Goal: Information Seeking & Learning: Get advice/opinions

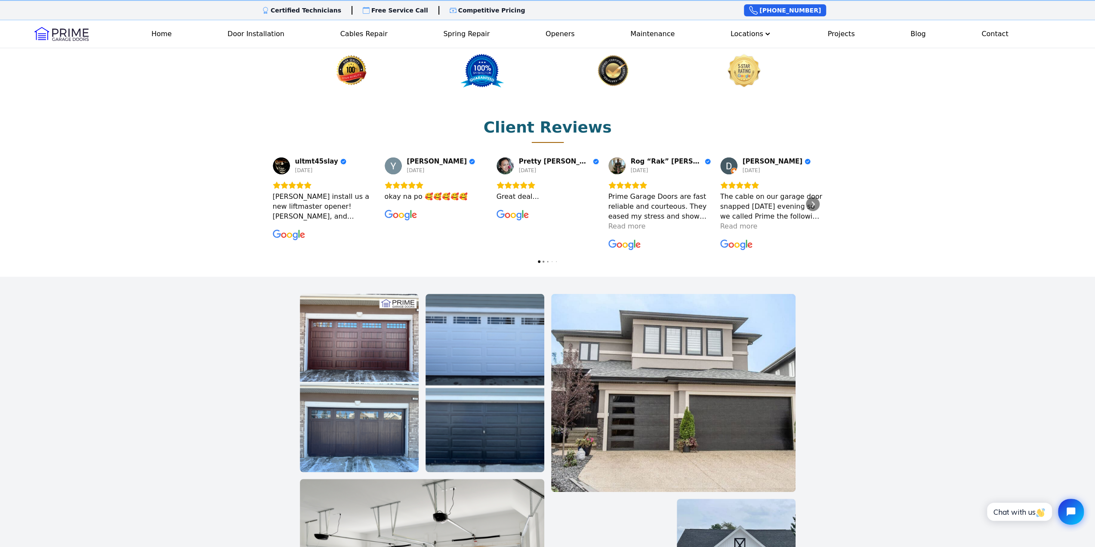
scroll to position [1162, 0]
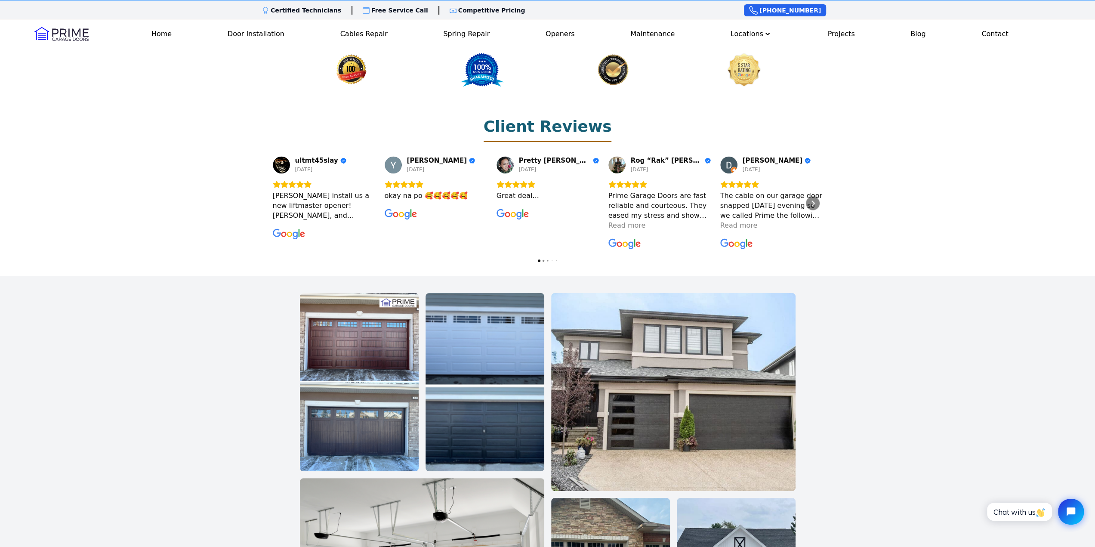
click at [530, 118] on h2 "Client Reviews" at bounding box center [548, 126] width 128 height 17
click at [817, 196] on div "Next" at bounding box center [813, 203] width 14 height 14
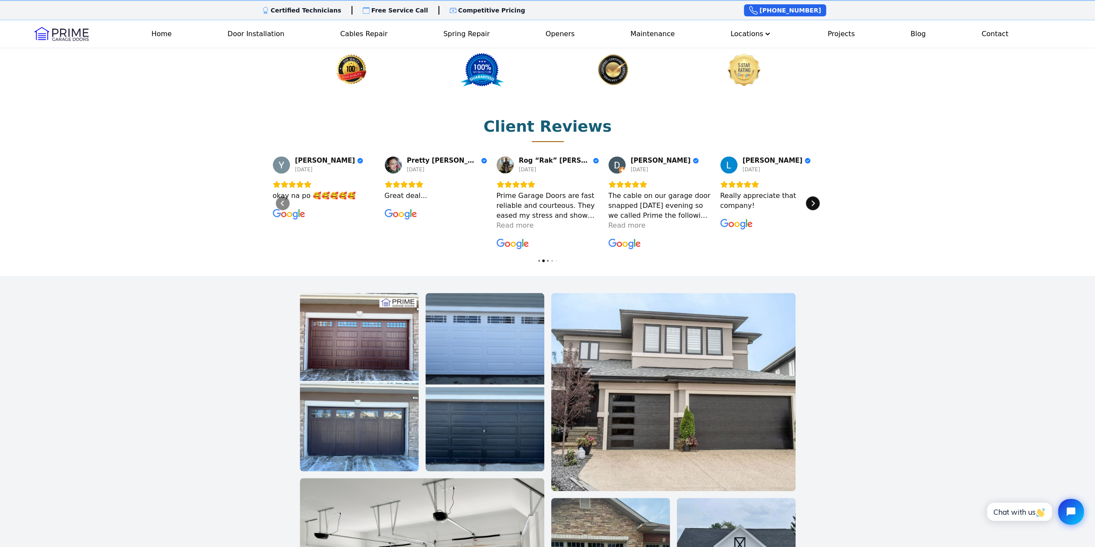
click at [817, 196] on div "Next" at bounding box center [813, 203] width 14 height 14
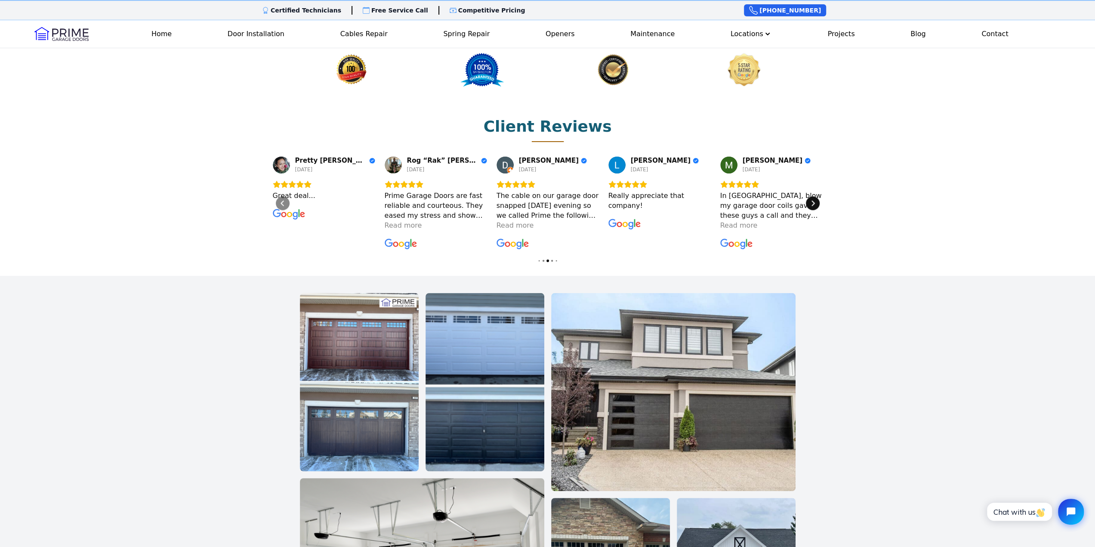
click at [817, 196] on div "Next" at bounding box center [813, 203] width 14 height 14
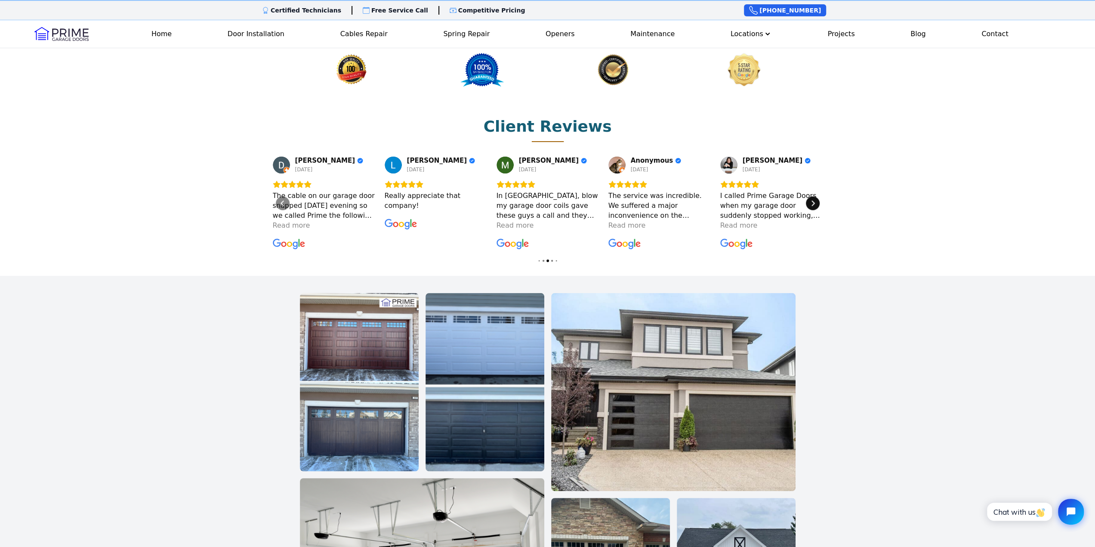
click at [817, 196] on div "Next" at bounding box center [813, 203] width 14 height 14
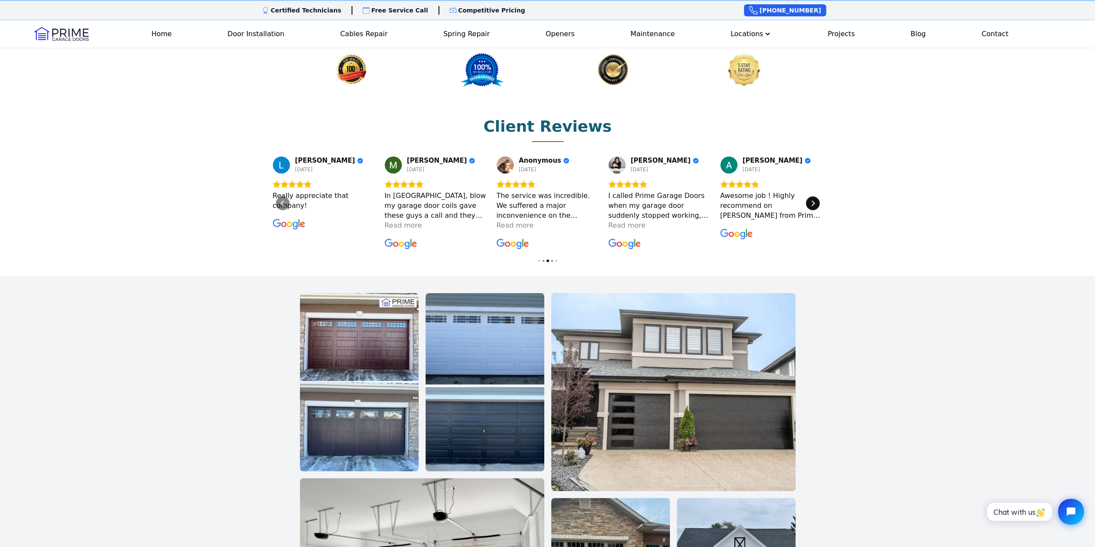
click at [817, 196] on div "Next" at bounding box center [813, 203] width 14 height 14
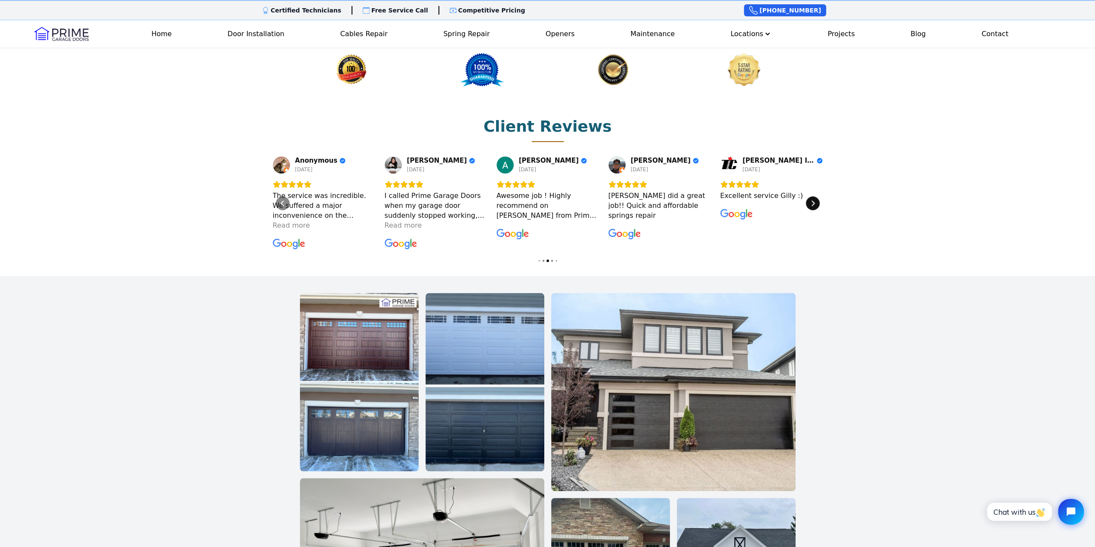
click at [817, 196] on div "Next" at bounding box center [813, 203] width 14 height 14
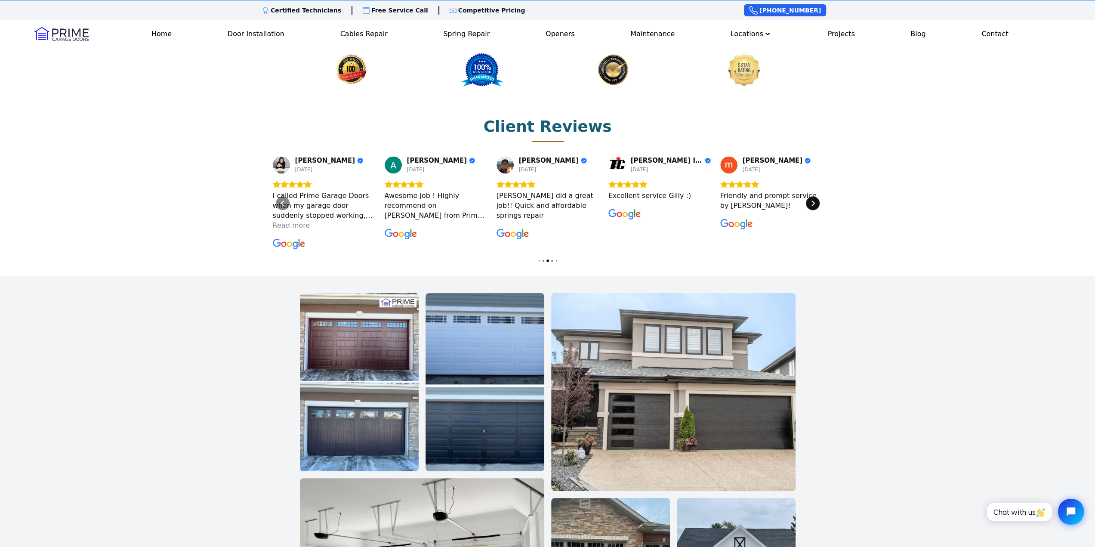
click at [817, 196] on div "Next" at bounding box center [813, 203] width 14 height 14
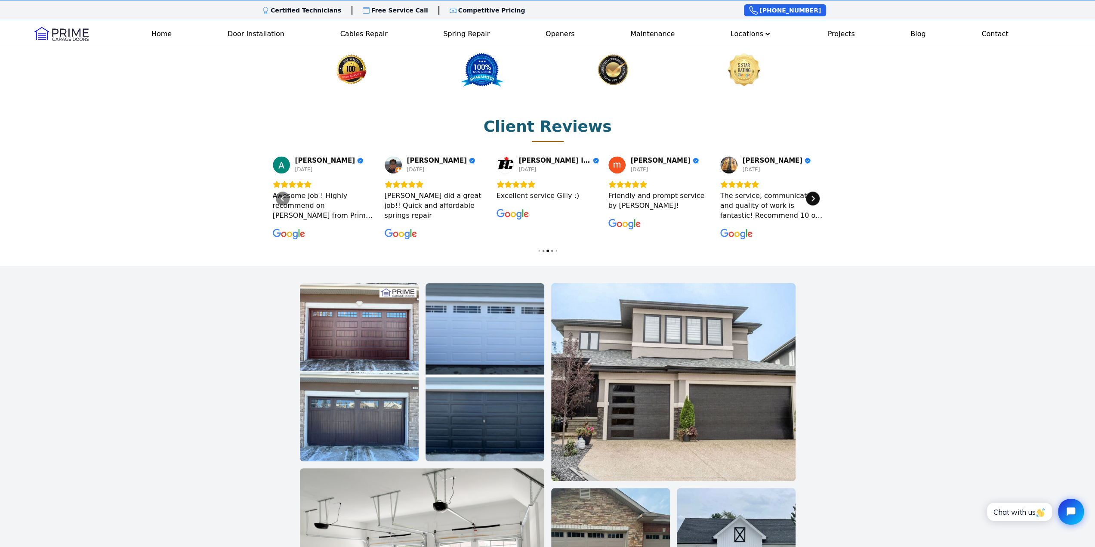
click at [817, 192] on div "Next" at bounding box center [813, 199] width 14 height 14
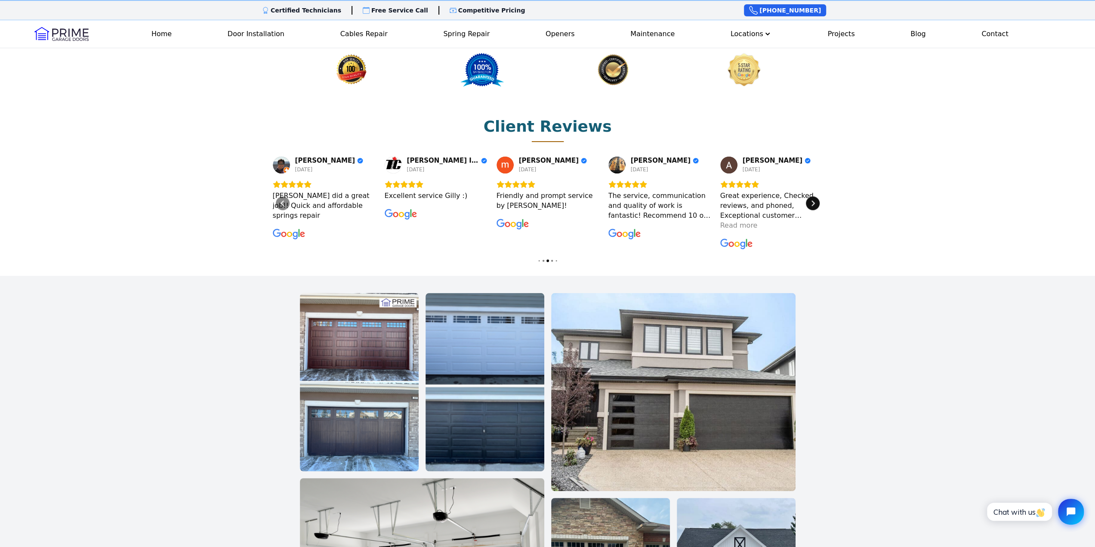
click at [817, 196] on div "Next" at bounding box center [813, 203] width 14 height 14
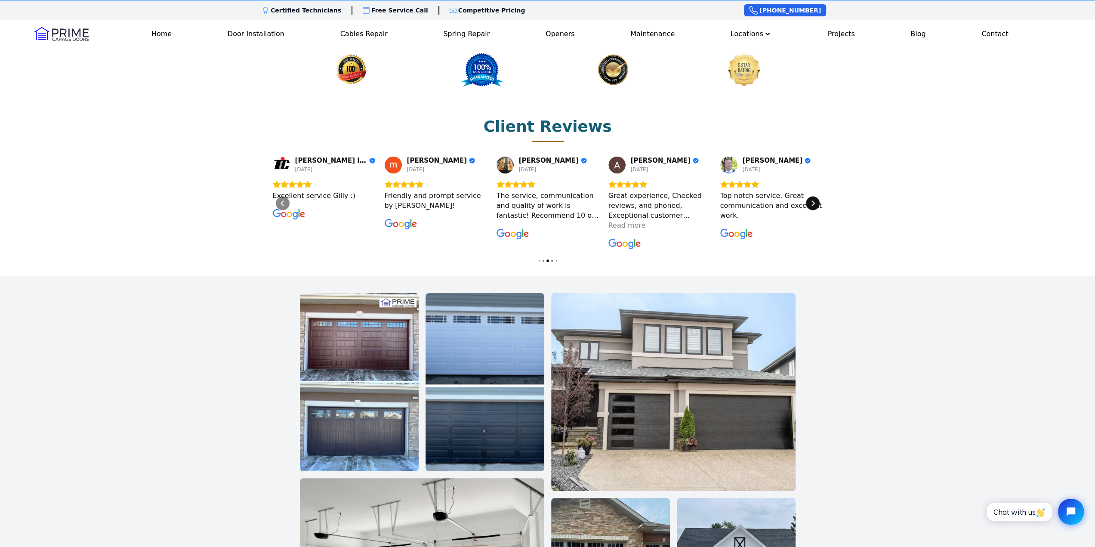
click at [817, 196] on div "Next" at bounding box center [813, 203] width 14 height 14
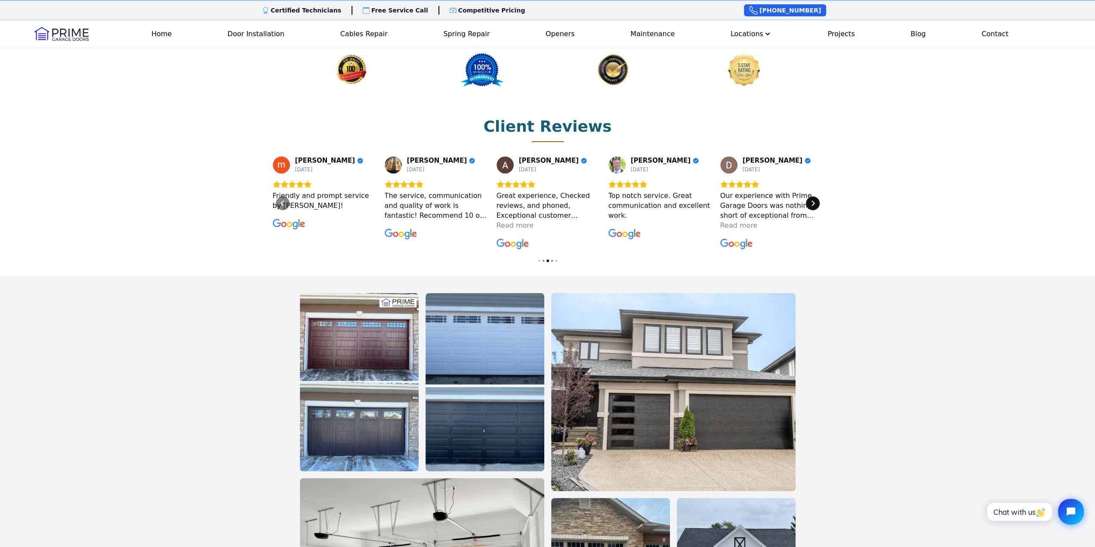
click at [817, 196] on div "Next" at bounding box center [813, 203] width 14 height 14
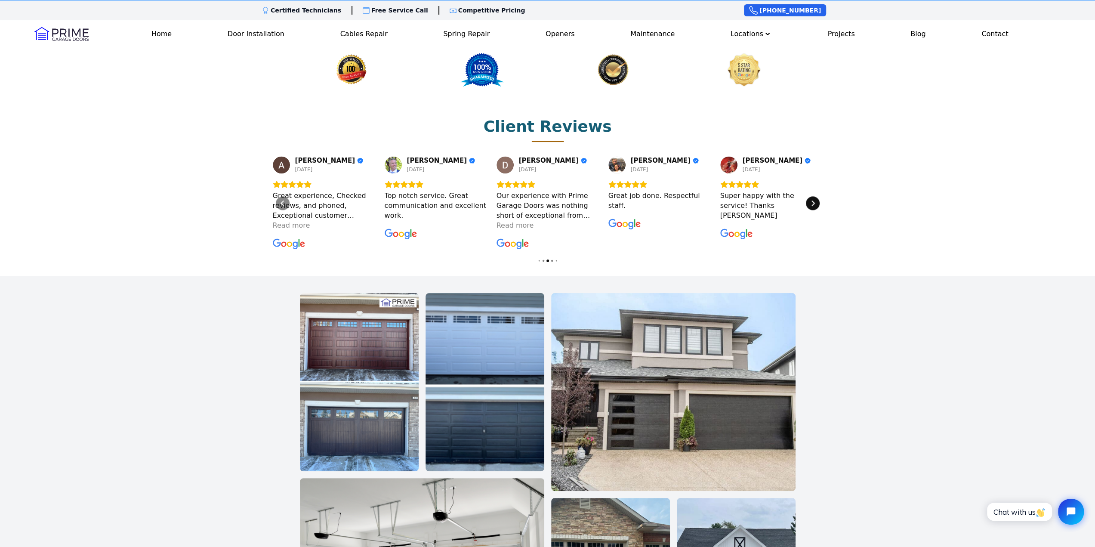
click at [817, 196] on div "Next" at bounding box center [813, 203] width 14 height 14
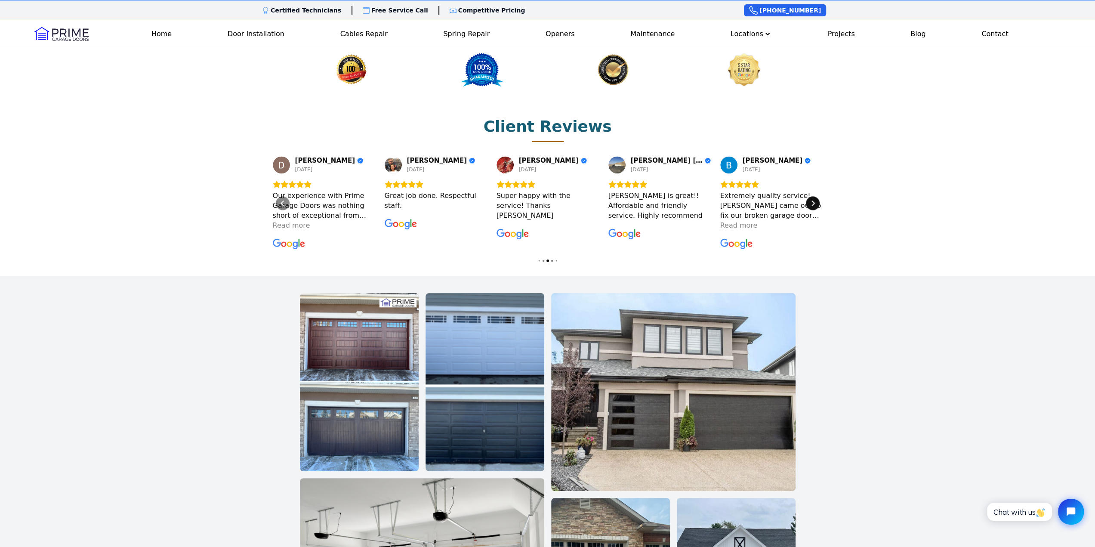
click at [817, 196] on div "Next" at bounding box center [813, 203] width 14 height 14
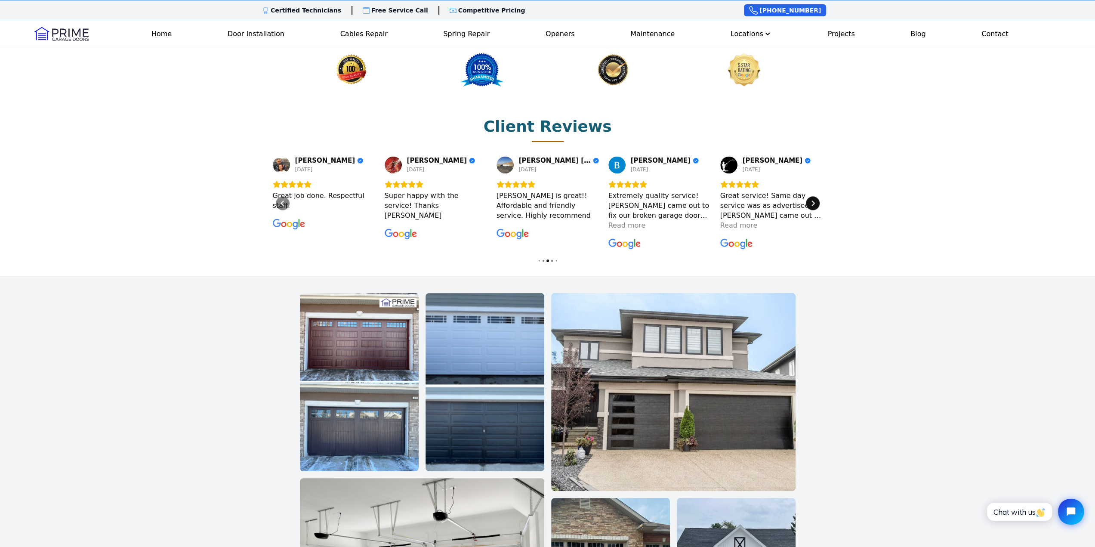
click at [817, 196] on div "Next" at bounding box center [813, 203] width 14 height 14
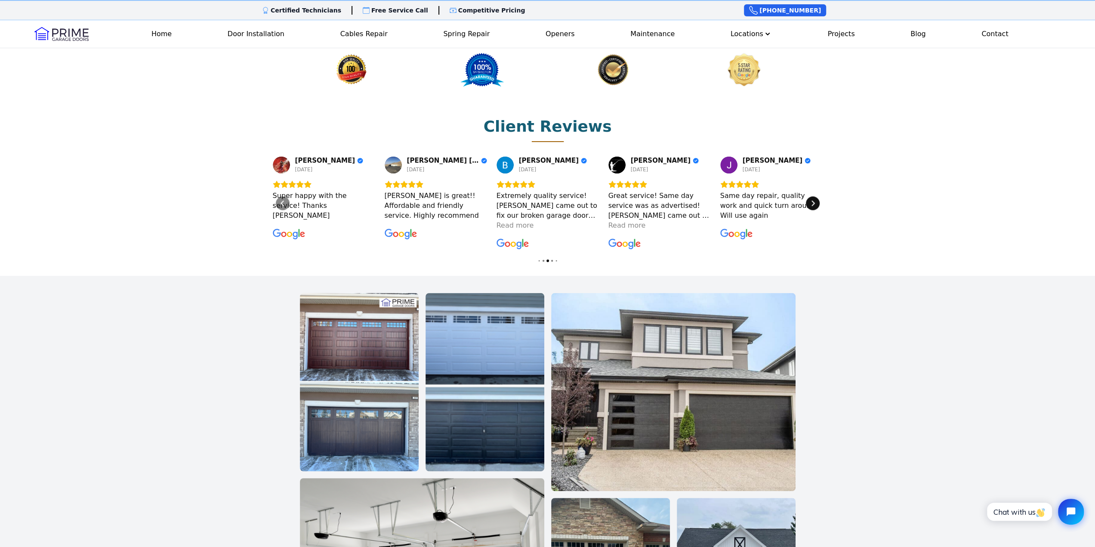
click at [817, 196] on div "Next" at bounding box center [813, 203] width 14 height 14
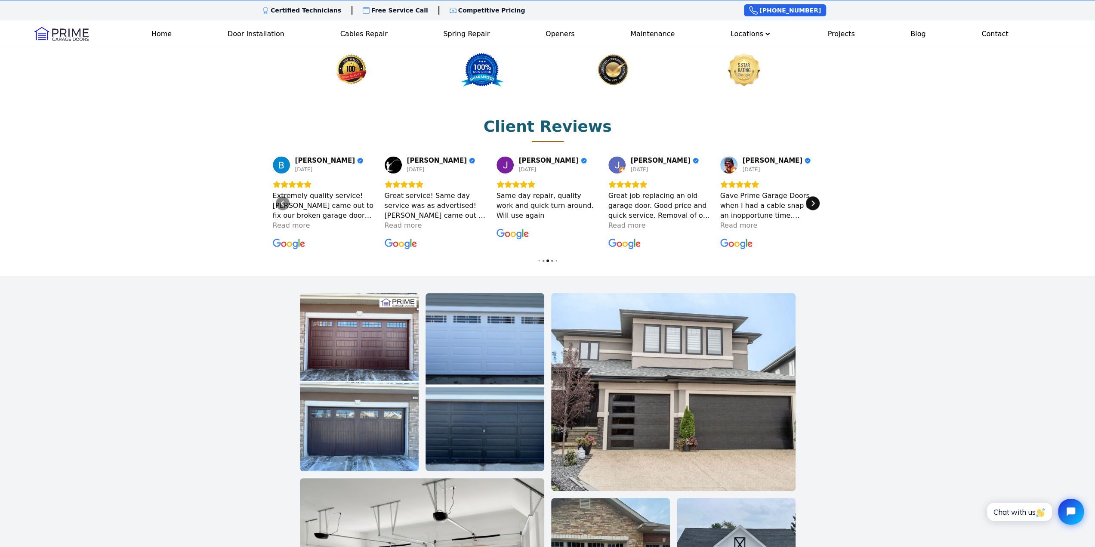
click at [817, 196] on div "Next" at bounding box center [813, 203] width 14 height 14
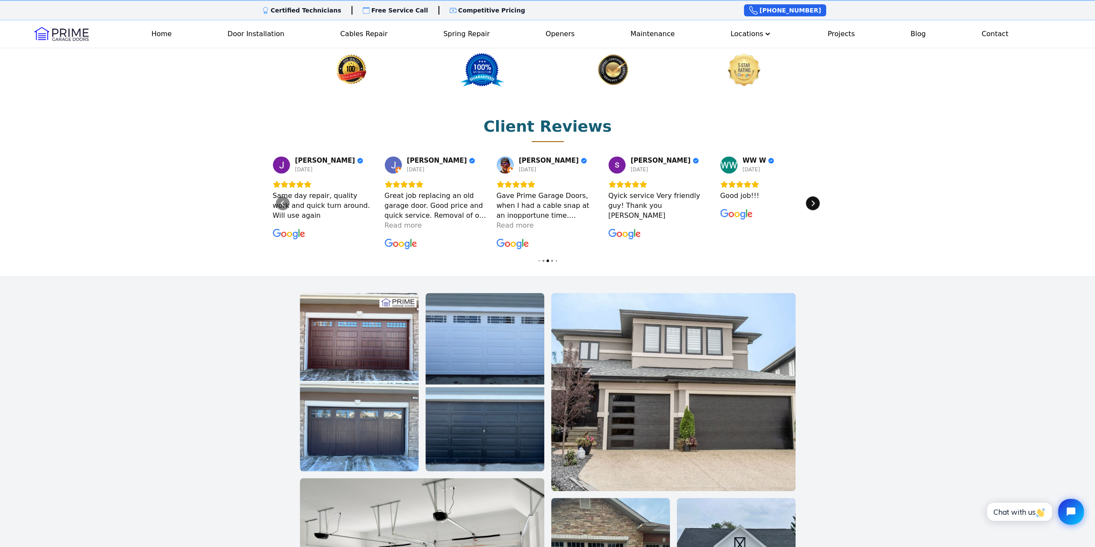
click at [817, 196] on div "Next" at bounding box center [813, 203] width 14 height 14
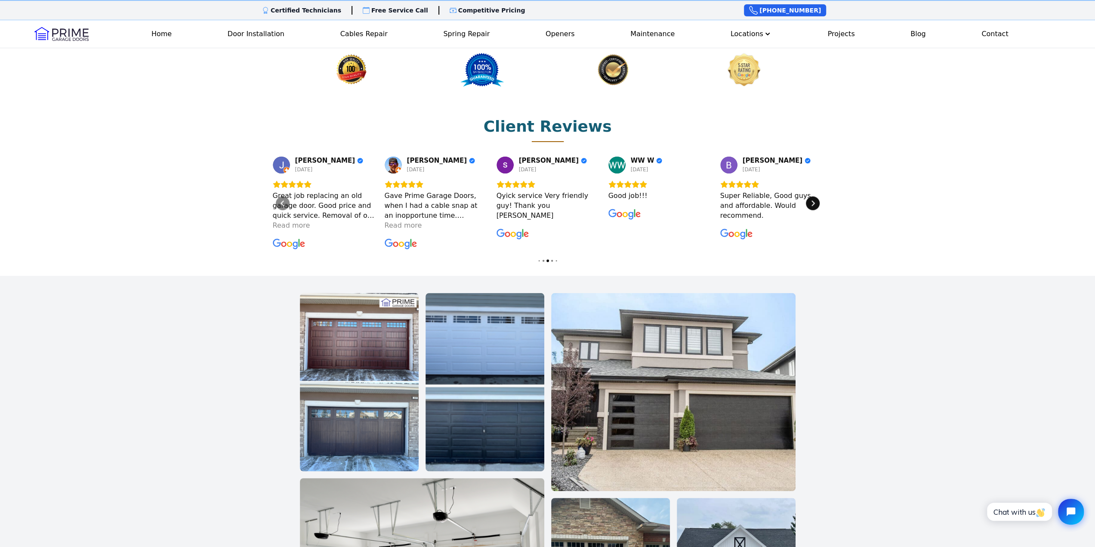
click at [817, 196] on div "Next" at bounding box center [813, 203] width 14 height 14
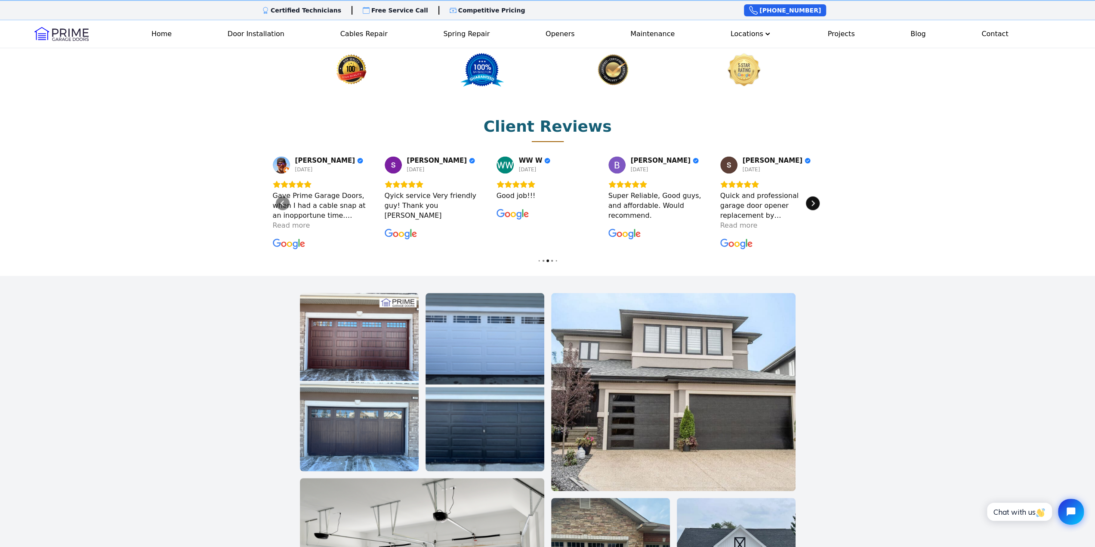
click at [817, 196] on div "Next" at bounding box center [813, 203] width 14 height 14
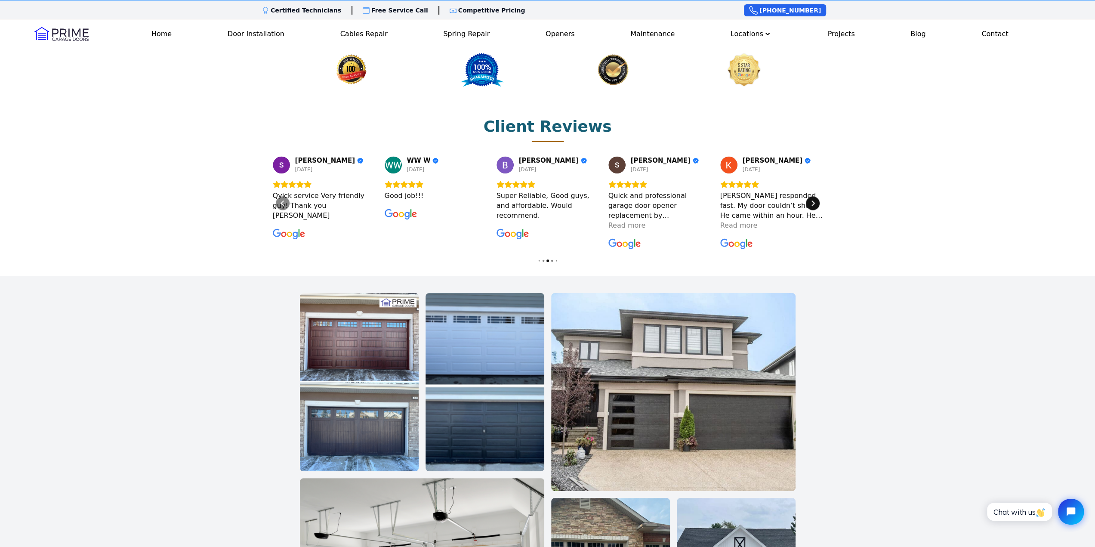
click at [817, 196] on div "Next" at bounding box center [813, 203] width 14 height 14
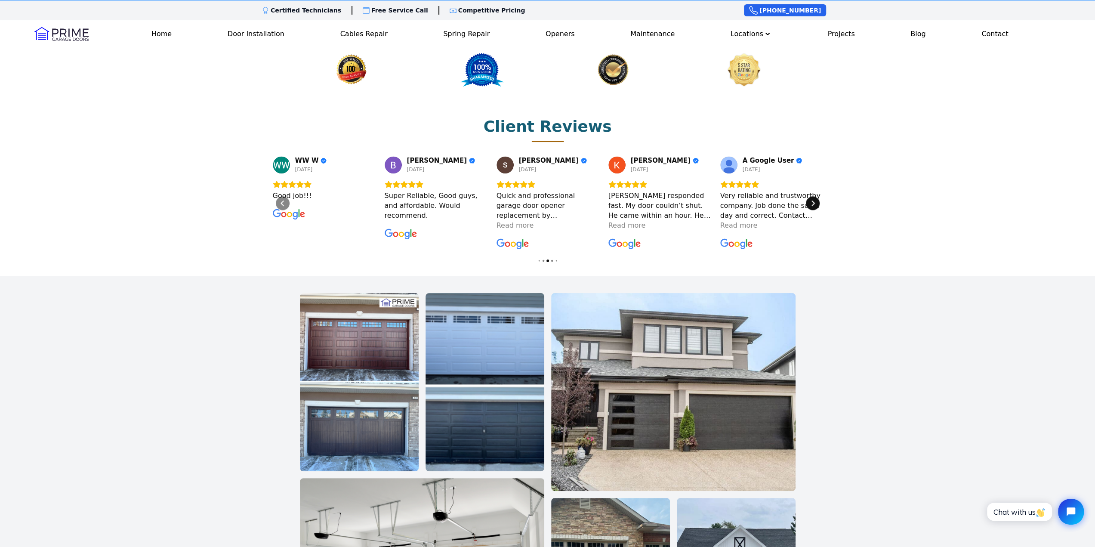
click at [817, 196] on div "Next" at bounding box center [813, 203] width 14 height 14
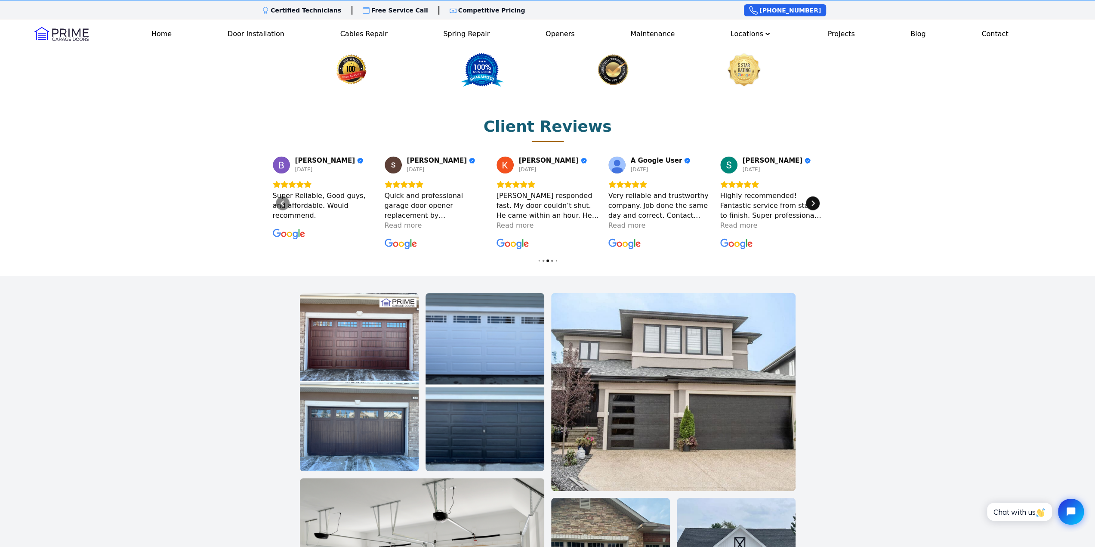
click at [817, 196] on div "Next" at bounding box center [813, 203] width 14 height 14
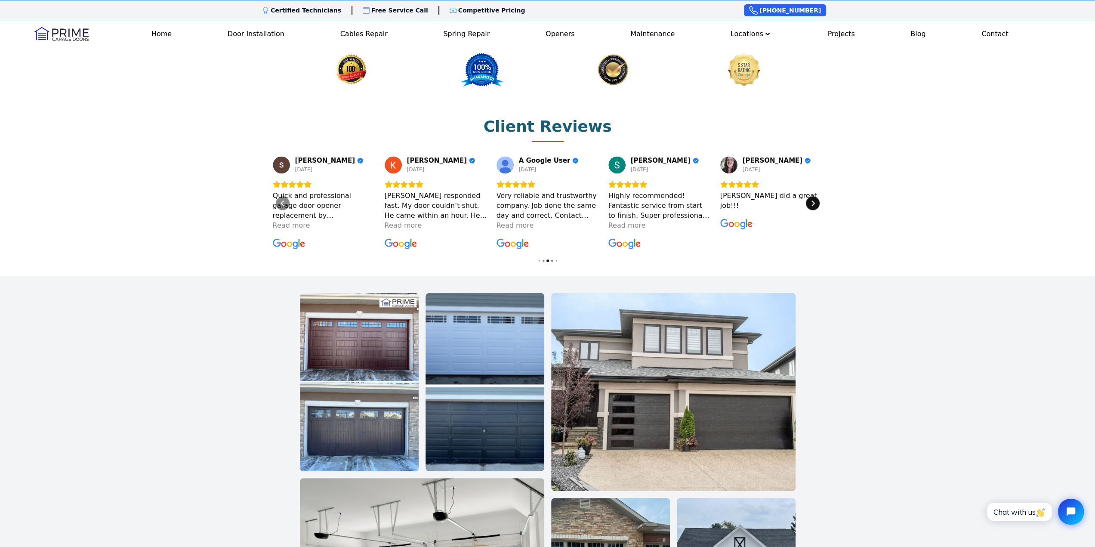
click at [817, 196] on div "Next" at bounding box center [813, 203] width 14 height 14
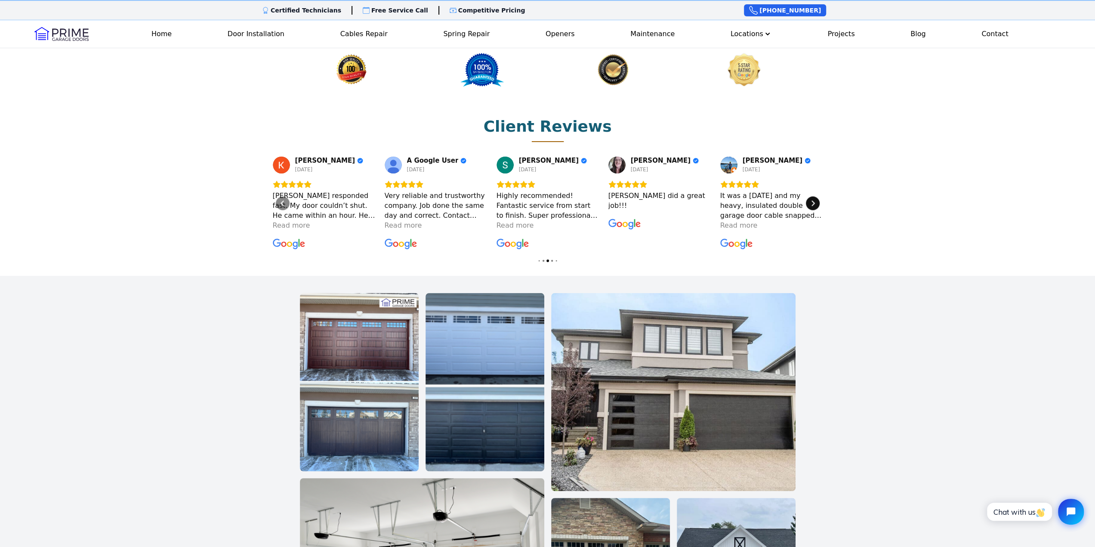
click at [817, 196] on div "Next" at bounding box center [813, 203] width 14 height 14
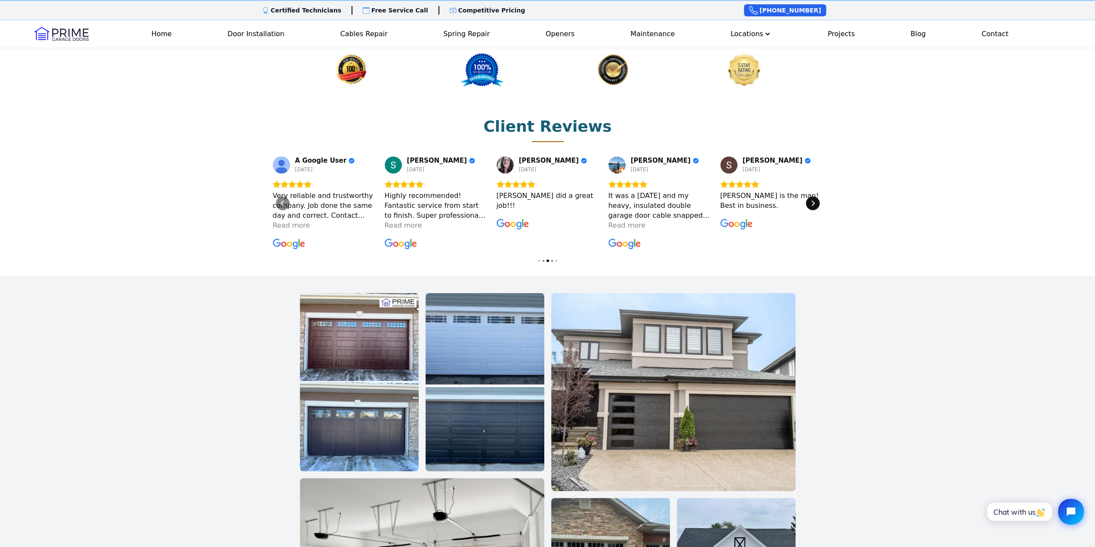
click at [817, 196] on div "Next" at bounding box center [813, 203] width 14 height 14
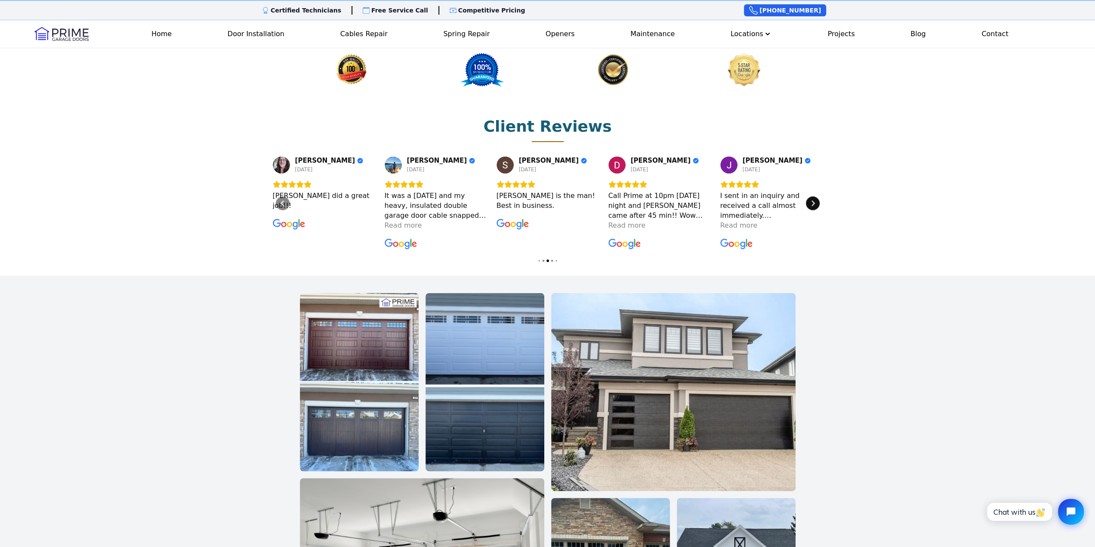
click at [817, 196] on div "Next" at bounding box center [813, 203] width 14 height 14
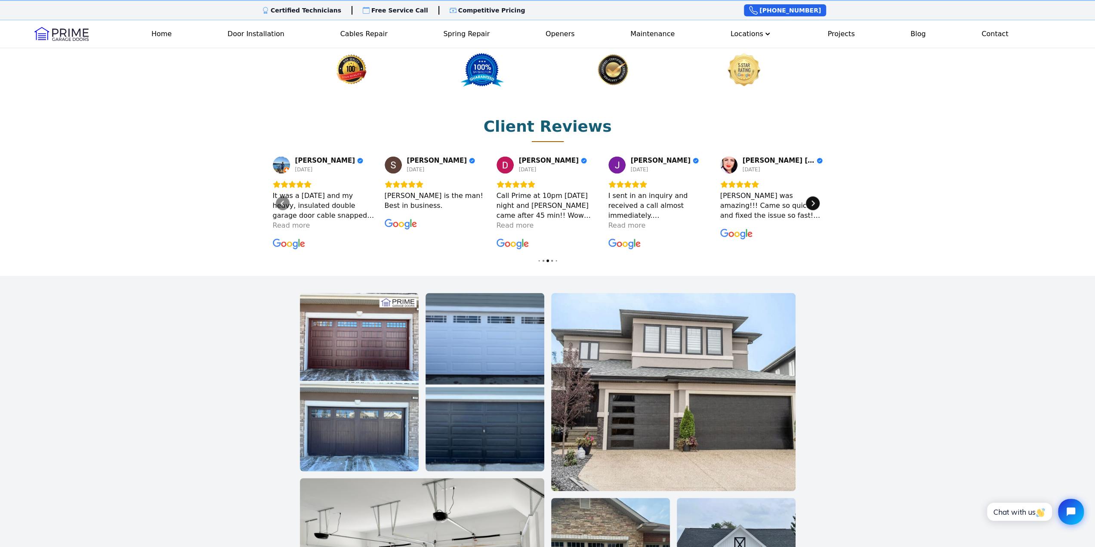
click at [817, 196] on div "Next" at bounding box center [813, 203] width 14 height 14
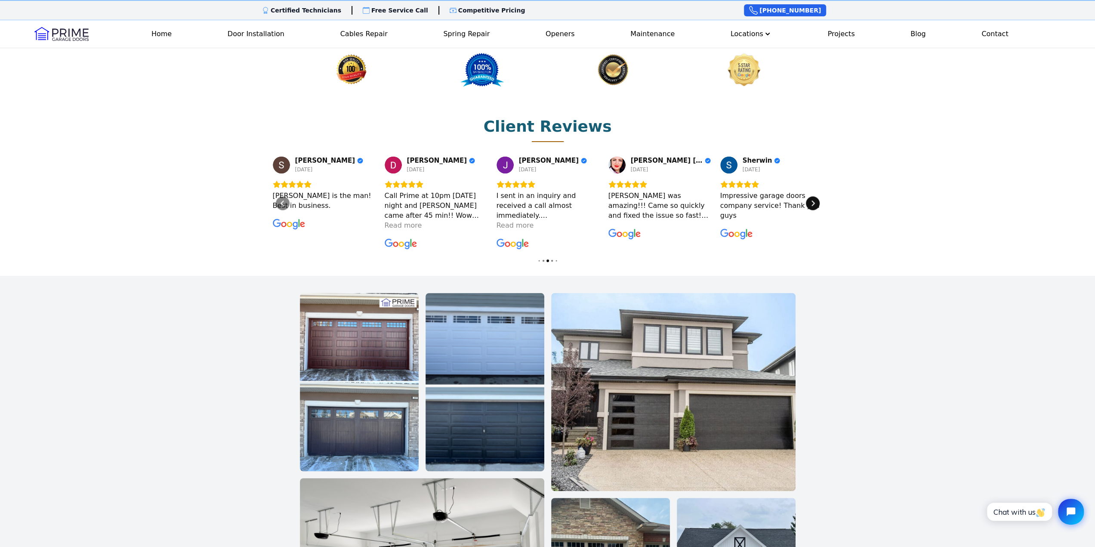
click at [817, 196] on div "Next" at bounding box center [813, 203] width 14 height 14
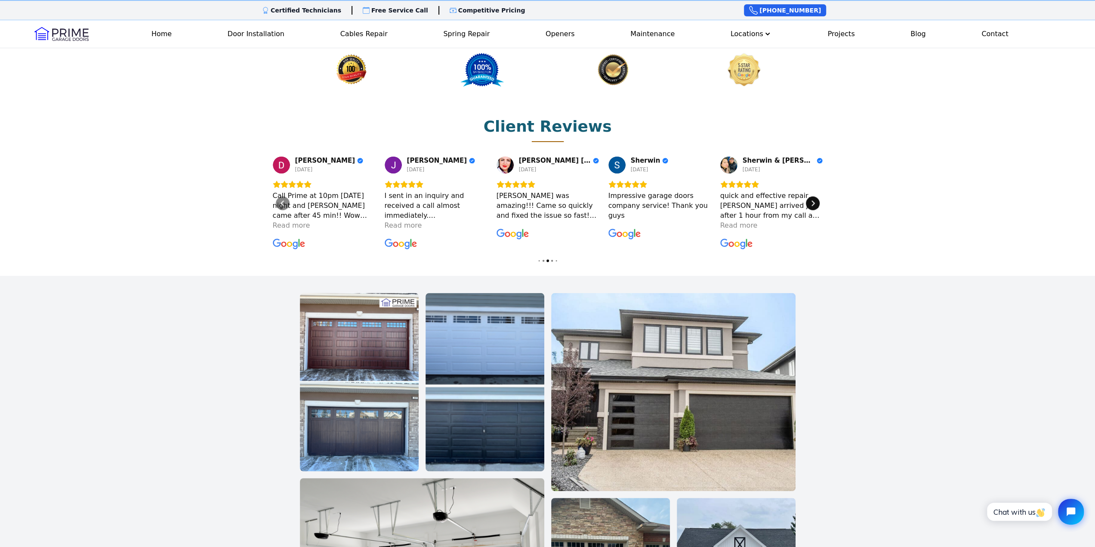
click at [817, 196] on div "Next" at bounding box center [813, 203] width 14 height 14
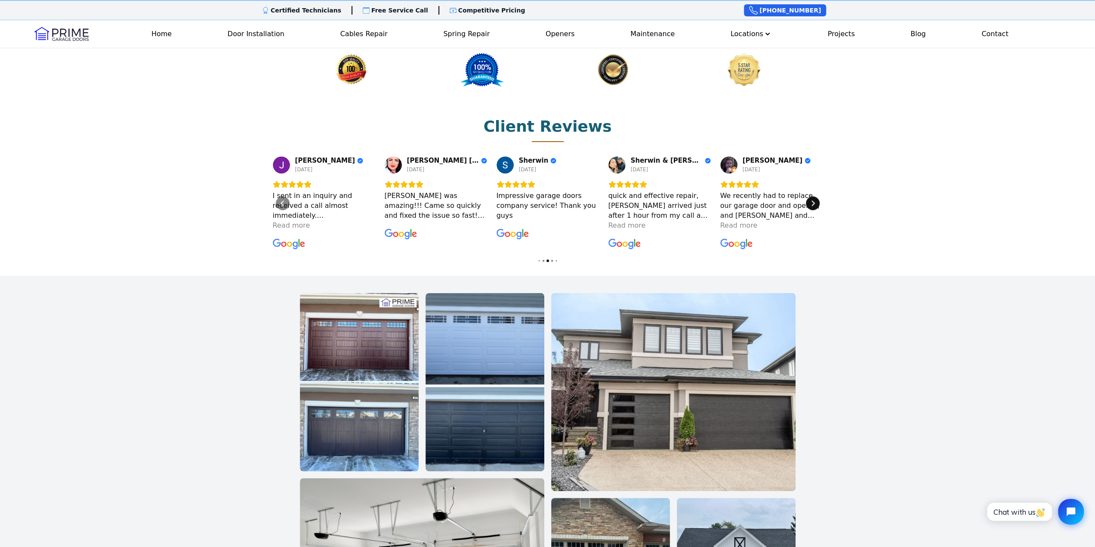
click at [817, 196] on div "Next" at bounding box center [813, 203] width 14 height 14
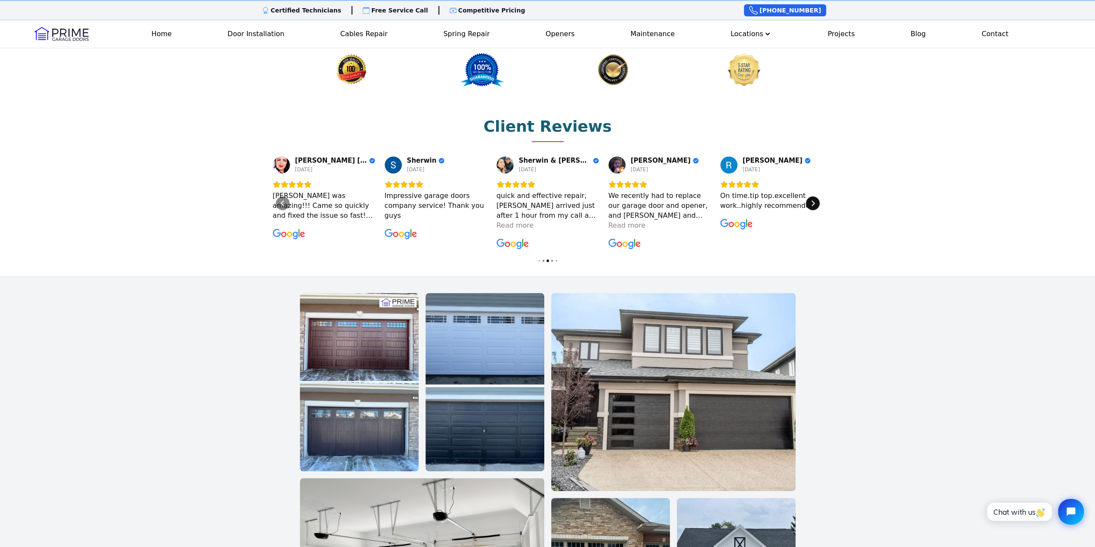
click at [817, 196] on div "Next" at bounding box center [813, 203] width 14 height 14
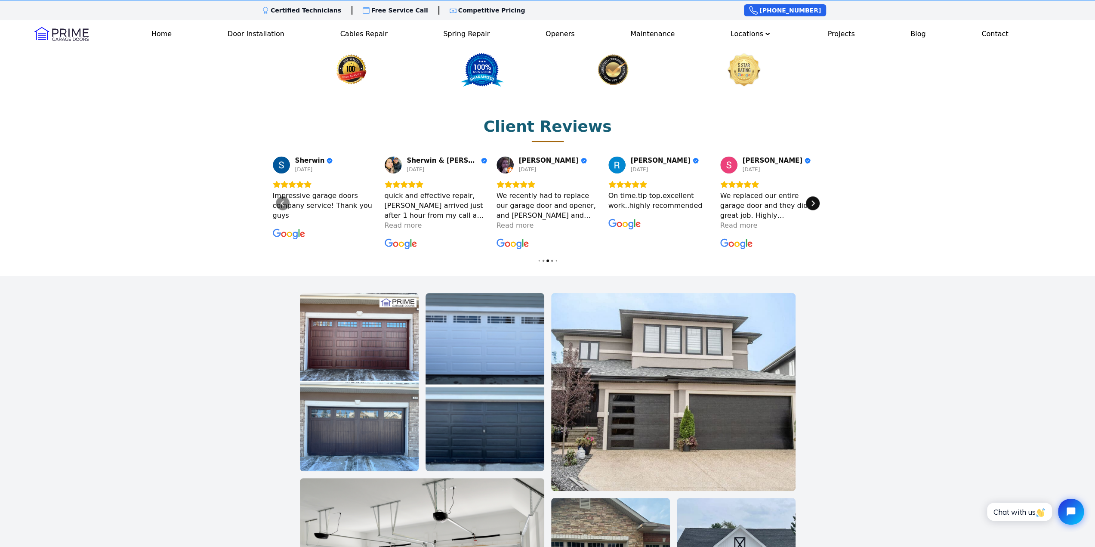
click at [817, 196] on div "Next" at bounding box center [813, 203] width 14 height 14
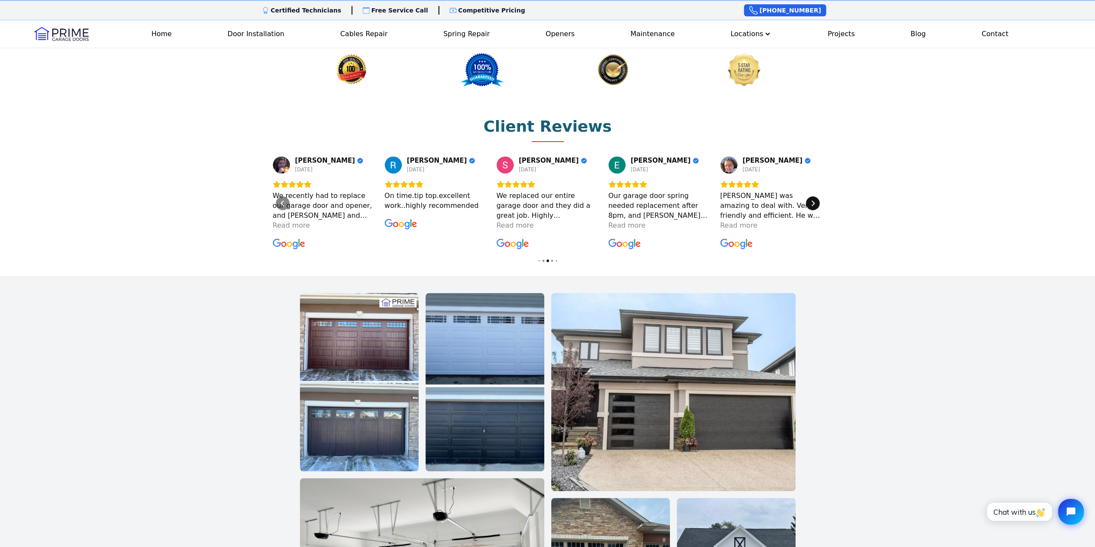
click at [817, 196] on div "Next" at bounding box center [813, 203] width 14 height 14
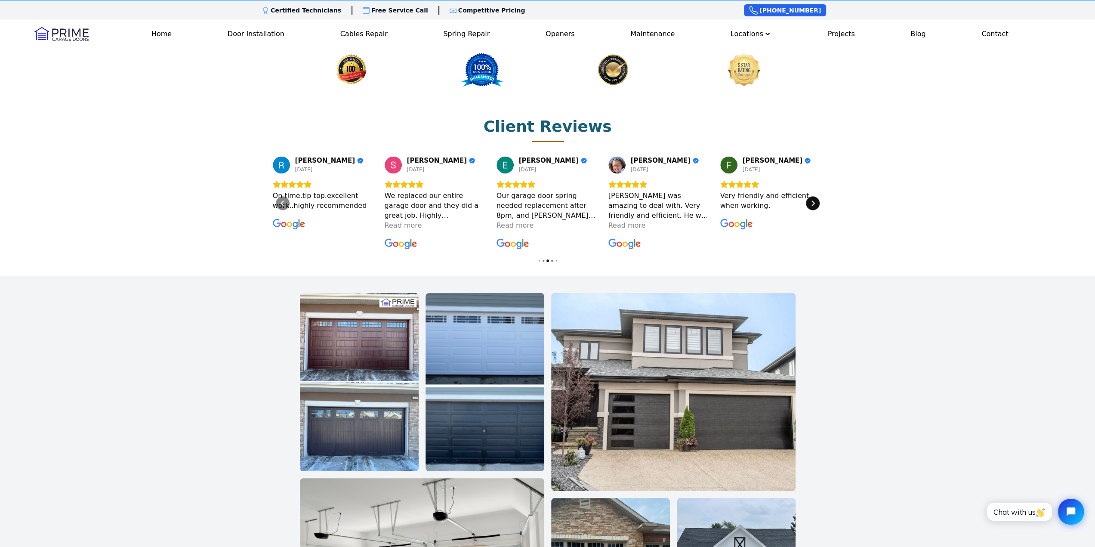
click at [817, 196] on div "Next" at bounding box center [813, 203] width 14 height 14
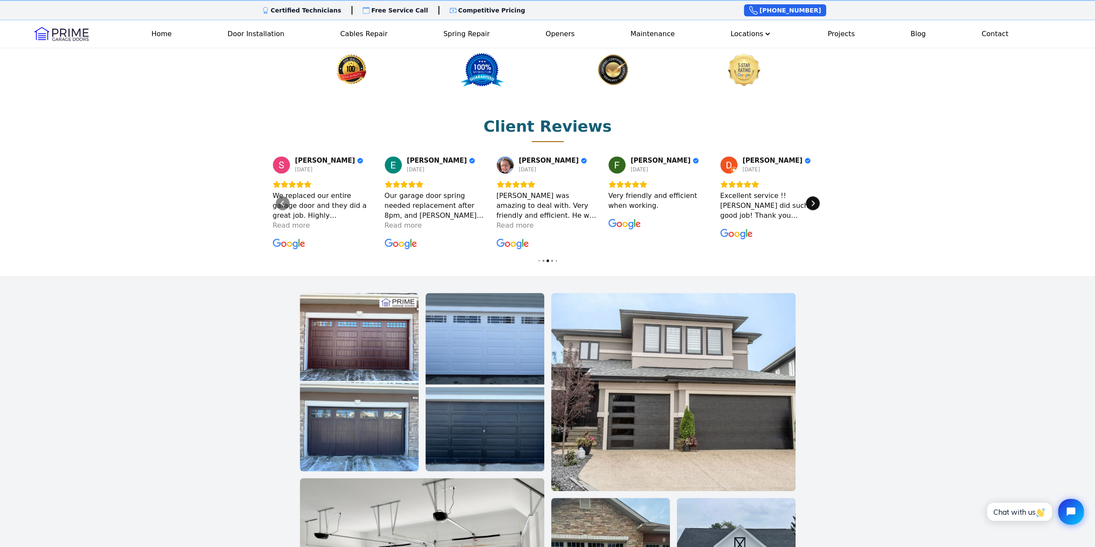
click at [817, 196] on div "Next" at bounding box center [813, 203] width 14 height 14
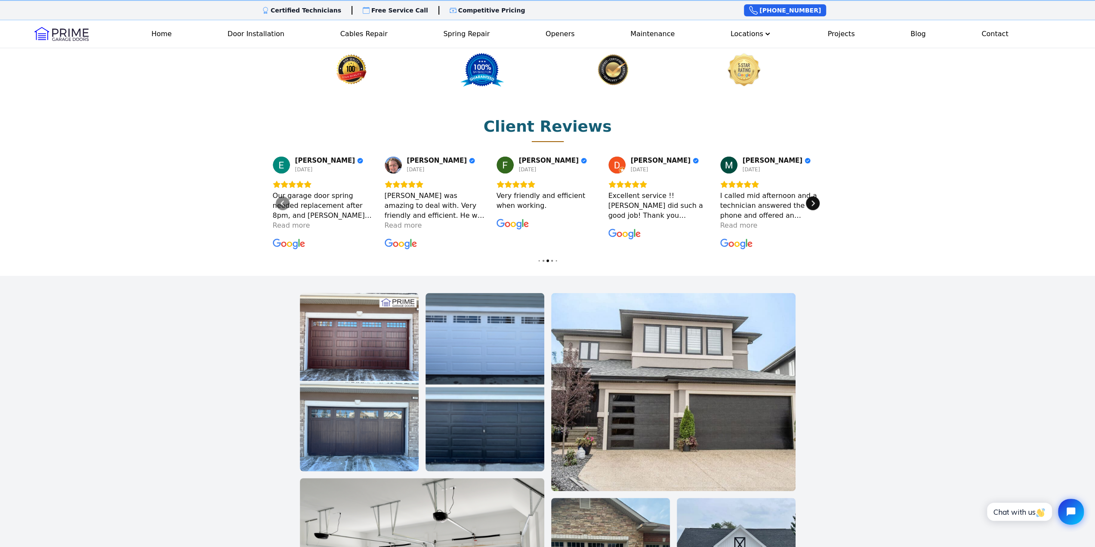
click at [817, 196] on div "Next" at bounding box center [813, 203] width 14 height 14
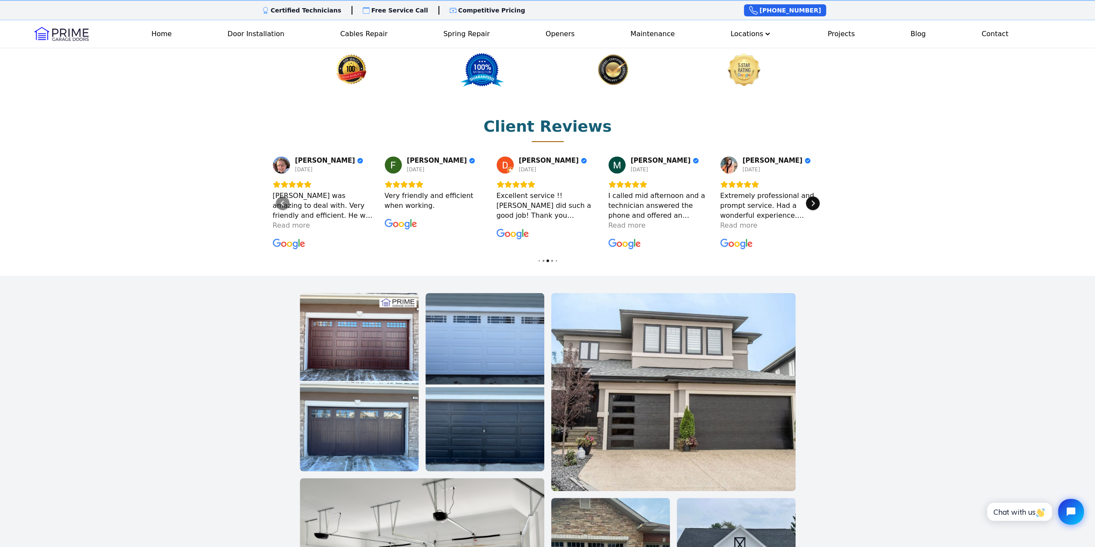
click at [817, 196] on div "Next" at bounding box center [813, 203] width 14 height 14
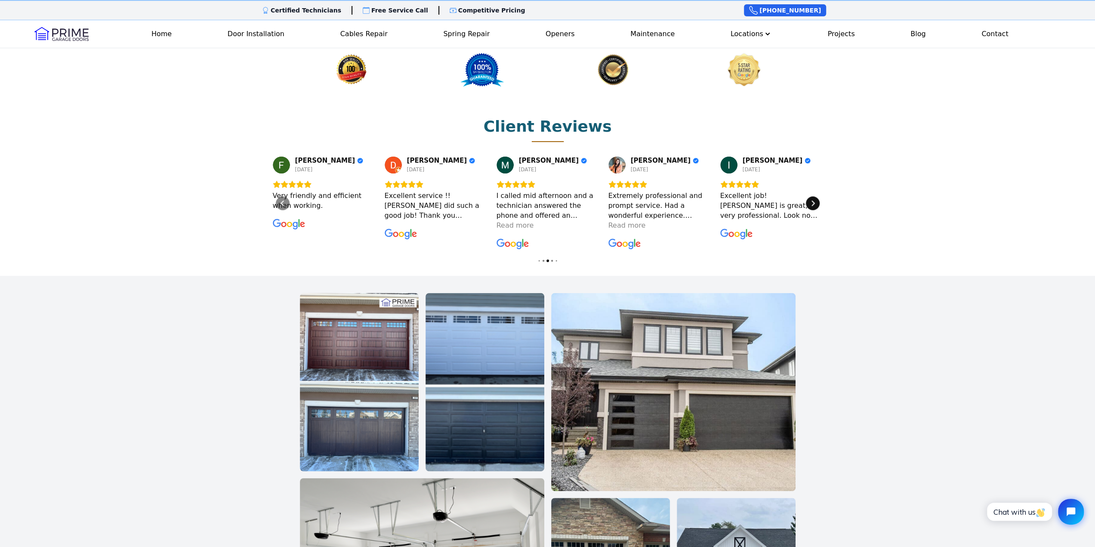
click at [817, 196] on div "Next" at bounding box center [813, 203] width 14 height 14
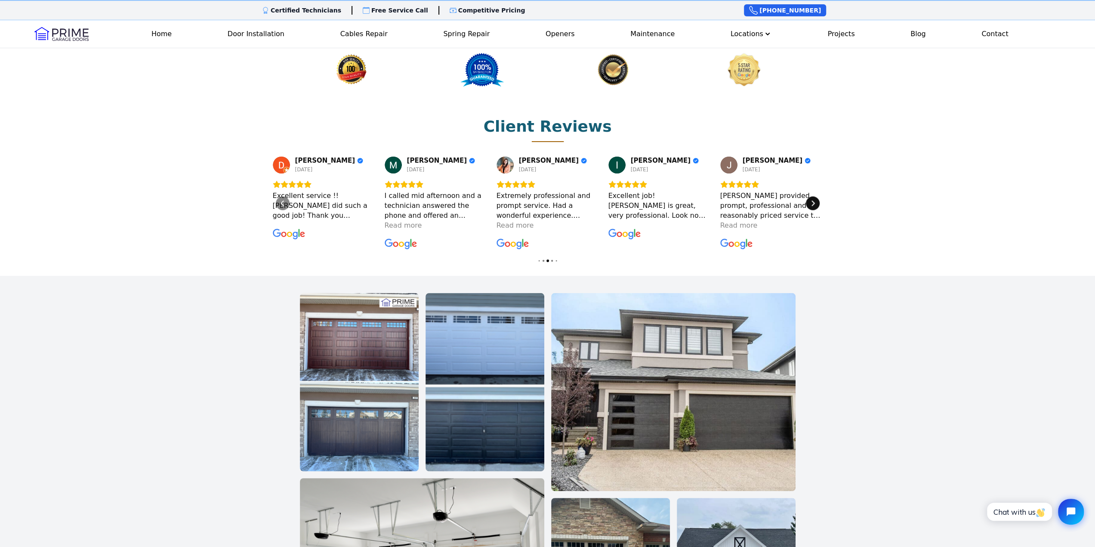
click at [817, 196] on div "Next" at bounding box center [813, 203] width 14 height 14
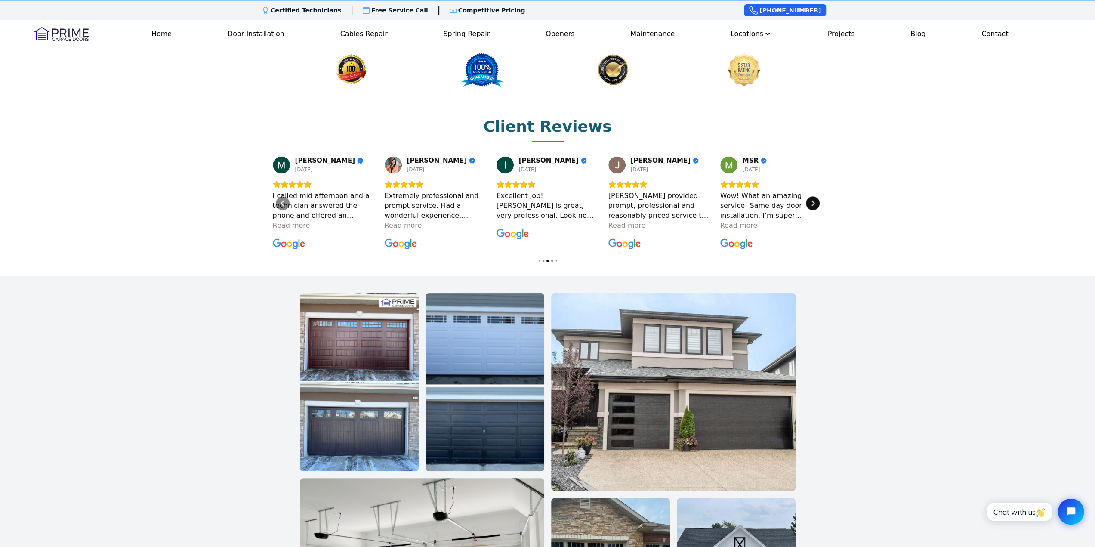
click at [817, 196] on div "Next" at bounding box center [813, 203] width 14 height 14
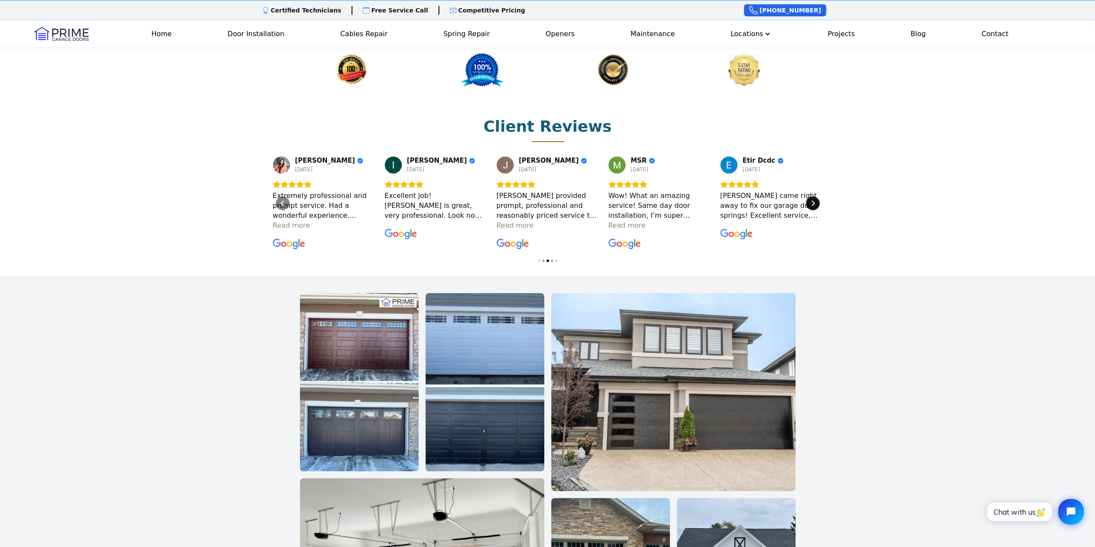
click at [817, 196] on div "Next" at bounding box center [813, 203] width 14 height 14
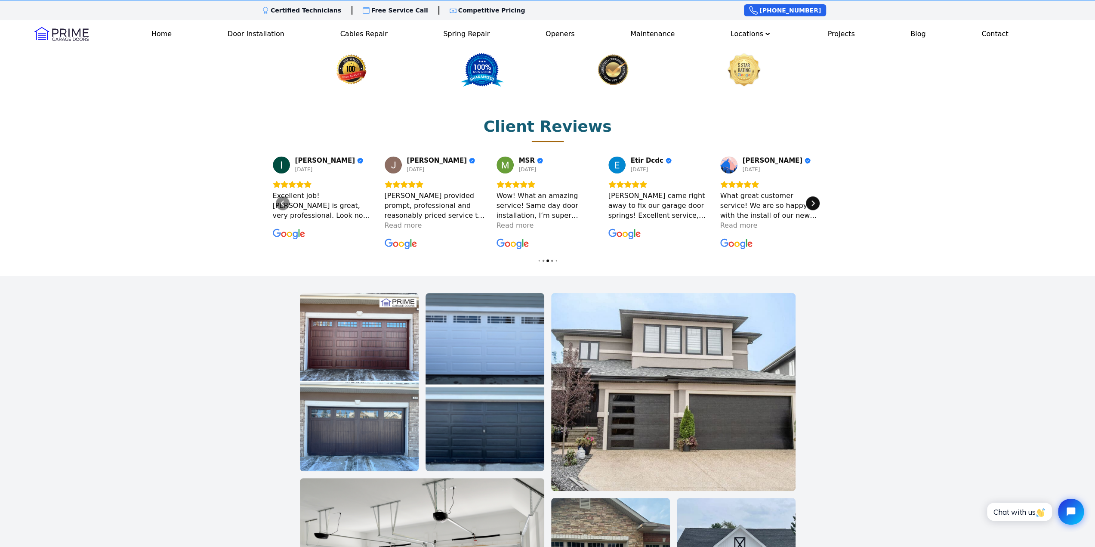
click at [817, 196] on div "Next" at bounding box center [813, 203] width 14 height 14
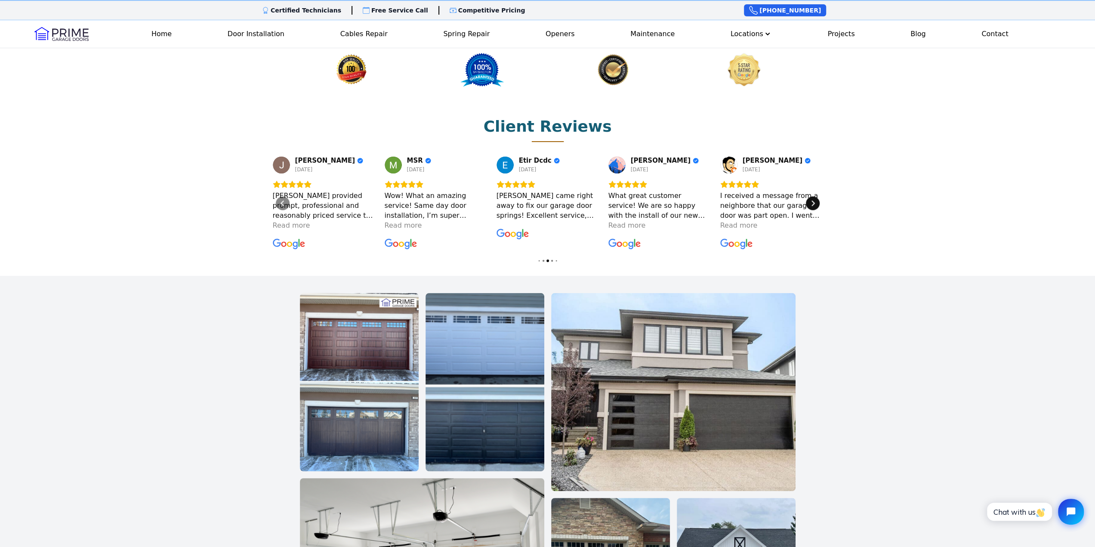
click at [817, 196] on div "Next" at bounding box center [813, 203] width 14 height 14
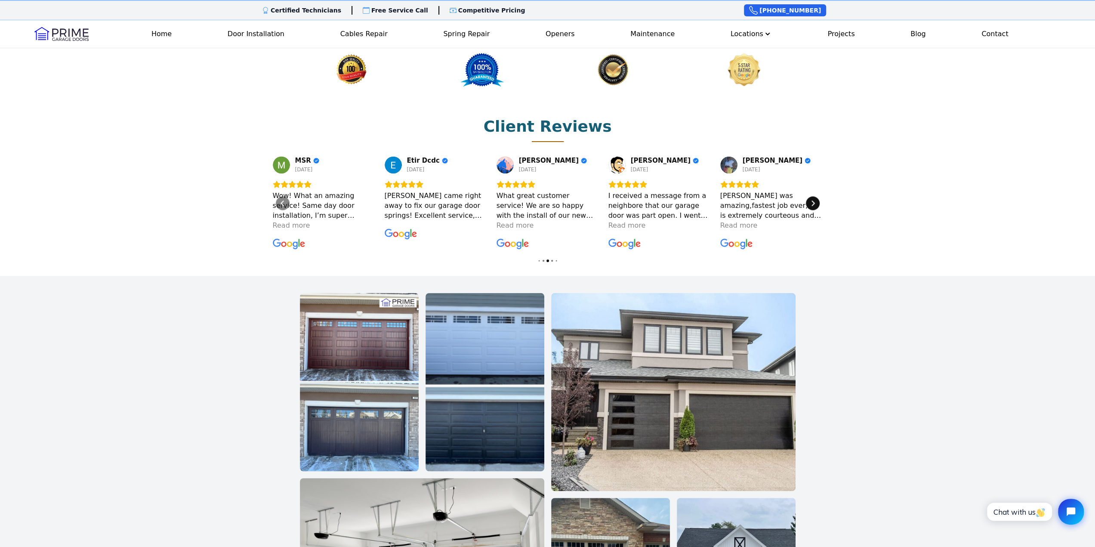
click at [817, 196] on div "Next" at bounding box center [813, 203] width 14 height 14
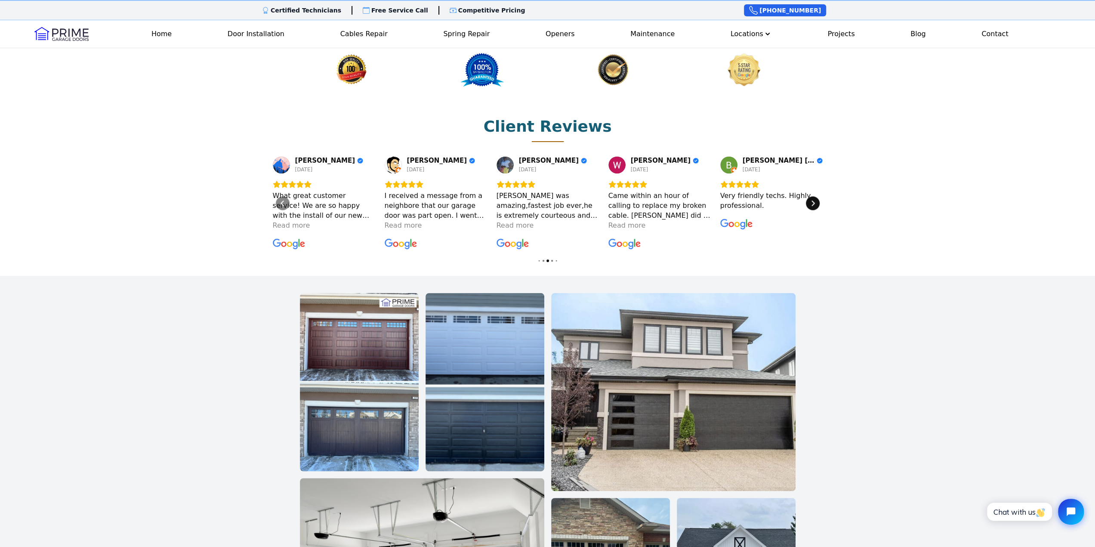
click at [817, 196] on div "Next" at bounding box center [813, 203] width 14 height 14
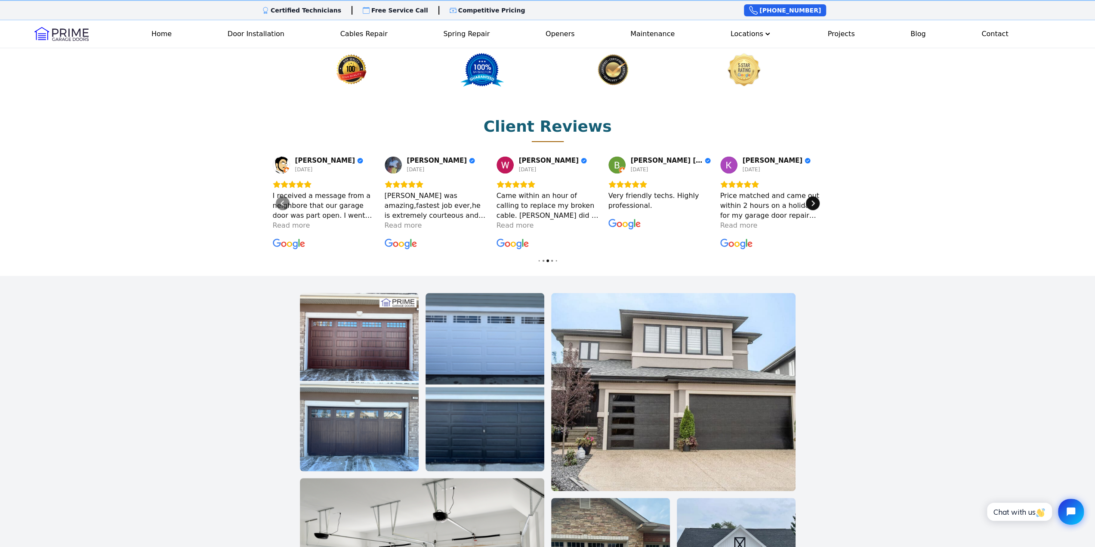
click at [817, 196] on div "Next" at bounding box center [813, 203] width 14 height 14
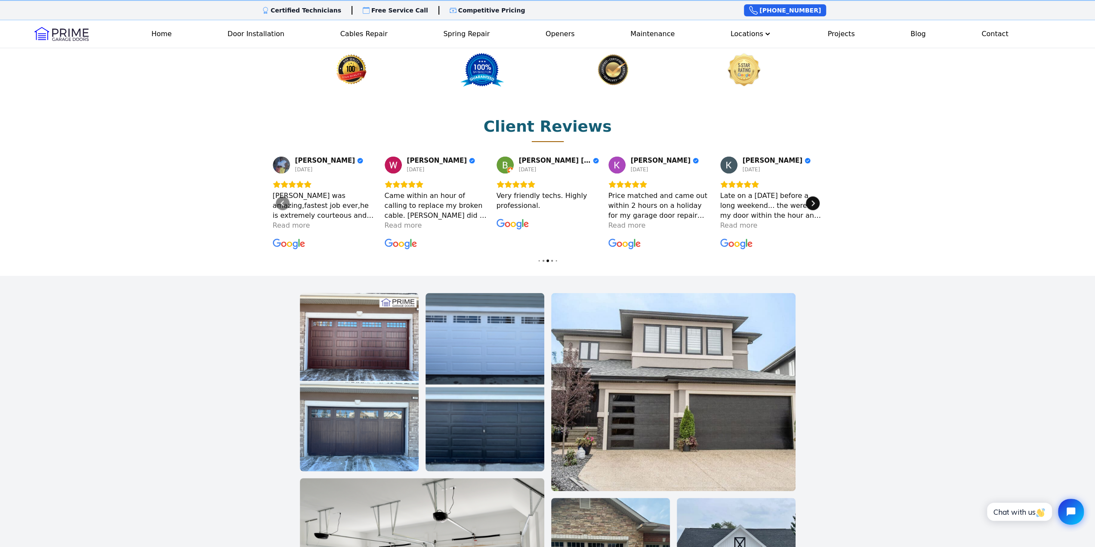
click at [817, 196] on div "Next" at bounding box center [813, 203] width 14 height 14
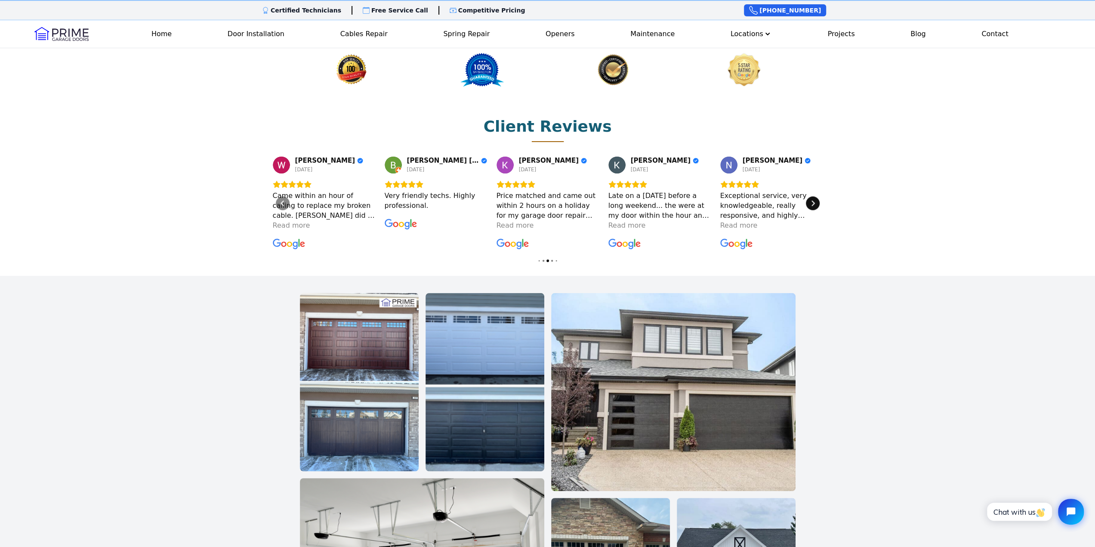
click at [817, 196] on div "Next" at bounding box center [813, 203] width 14 height 14
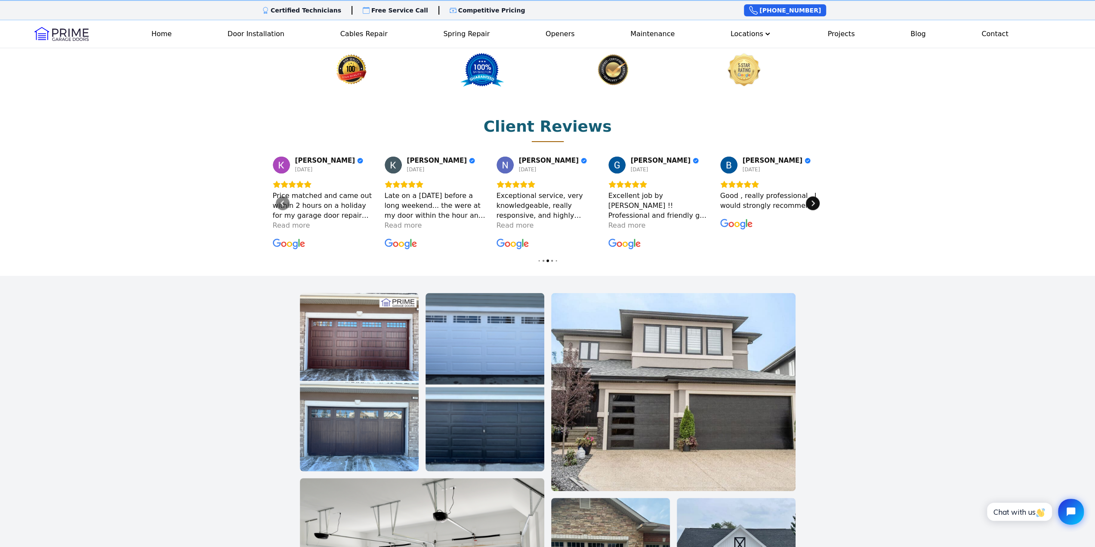
click at [817, 196] on div "Next" at bounding box center [813, 203] width 14 height 14
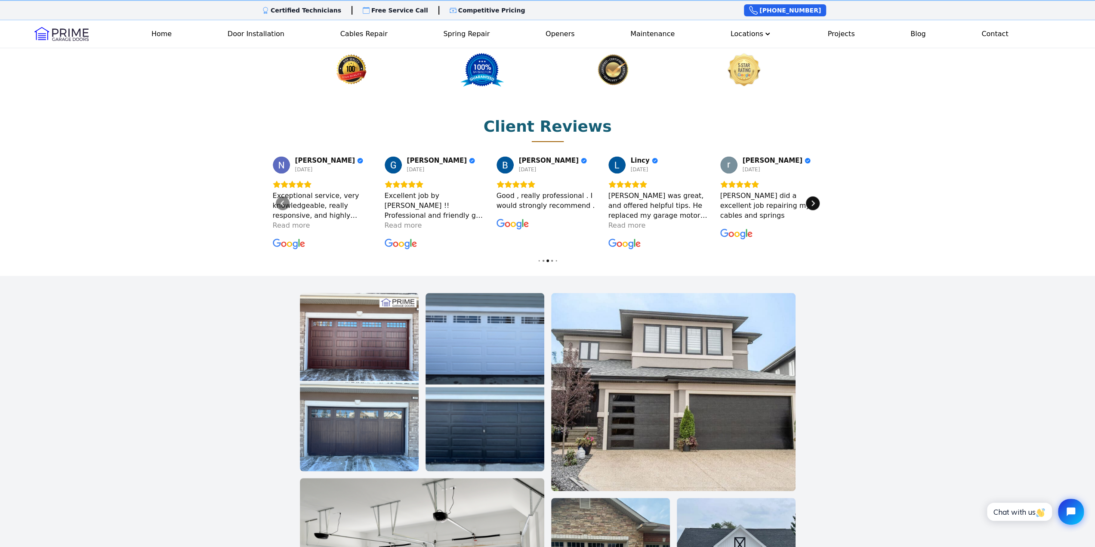
click at [817, 196] on div "Next" at bounding box center [813, 203] width 14 height 14
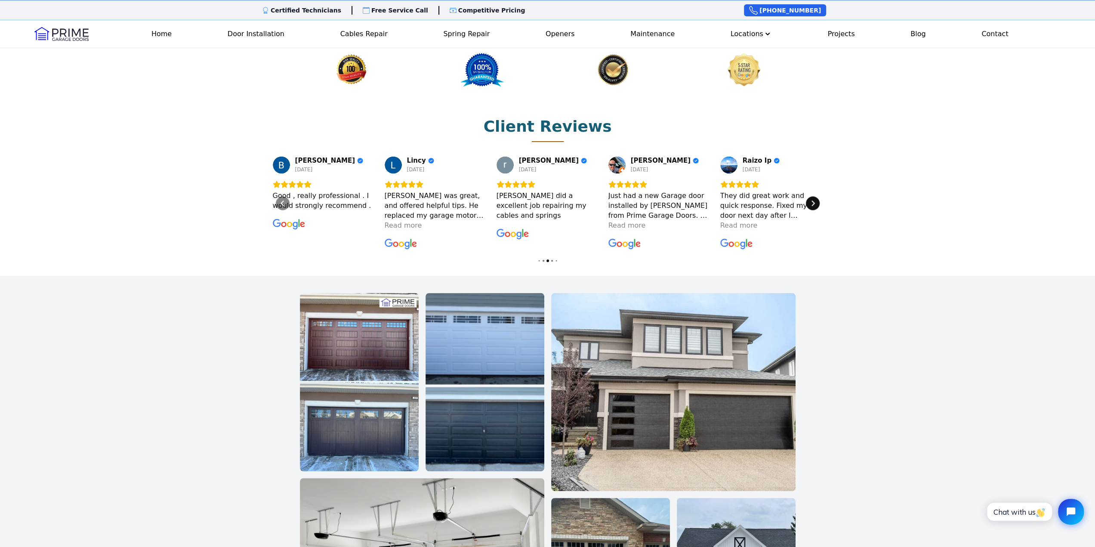
click at [817, 196] on div "Next" at bounding box center [813, 203] width 14 height 14
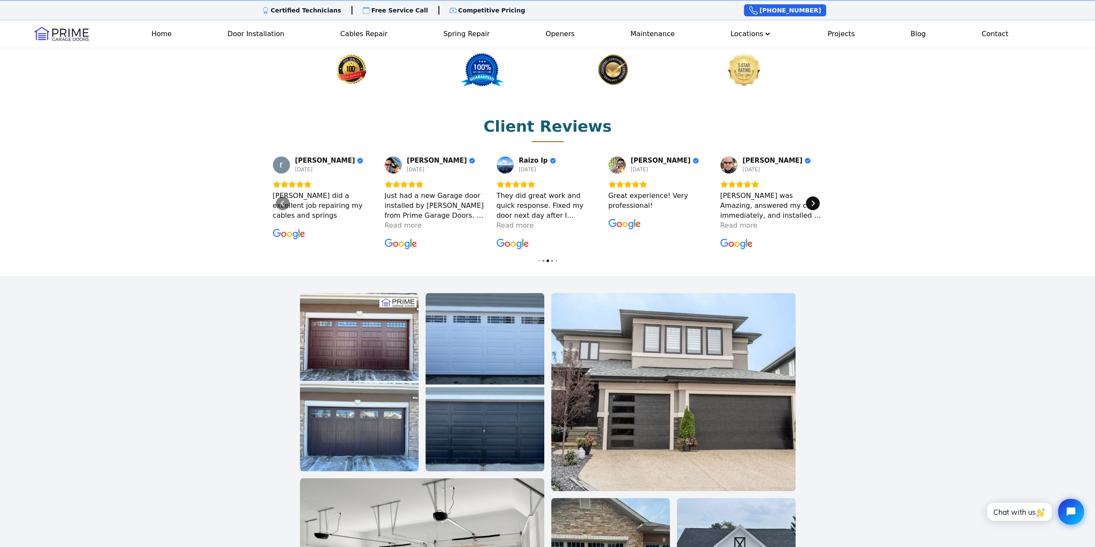
click at [817, 196] on div "Next" at bounding box center [813, 203] width 14 height 14
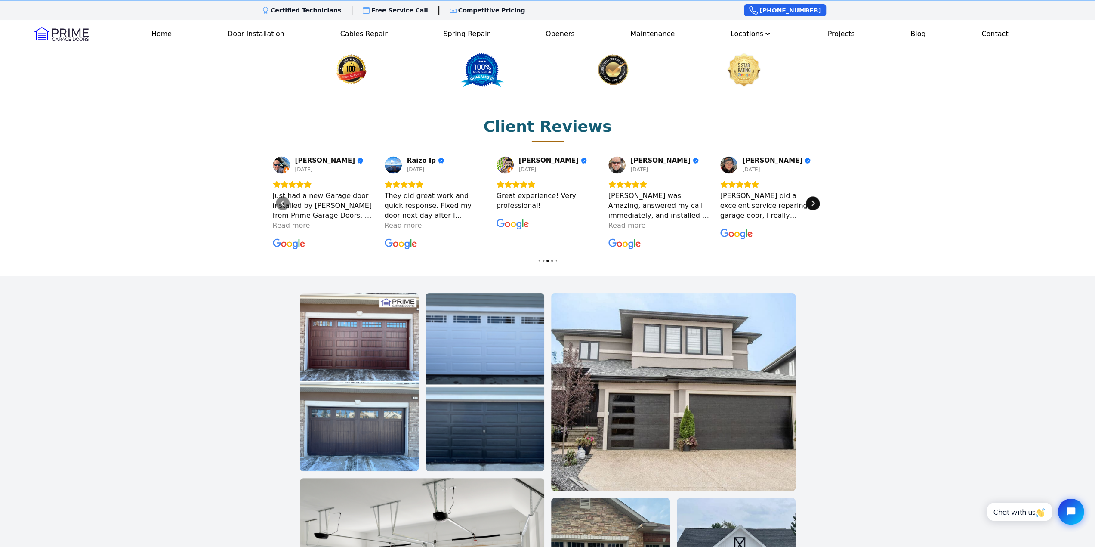
click at [817, 196] on div "Next" at bounding box center [813, 203] width 14 height 14
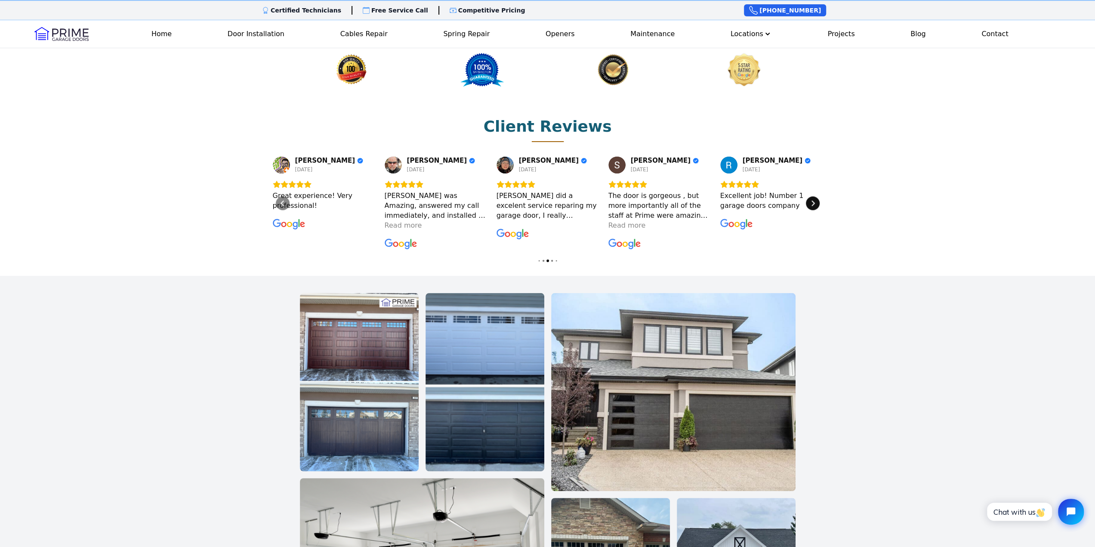
click at [817, 196] on div "Next" at bounding box center [813, 203] width 14 height 14
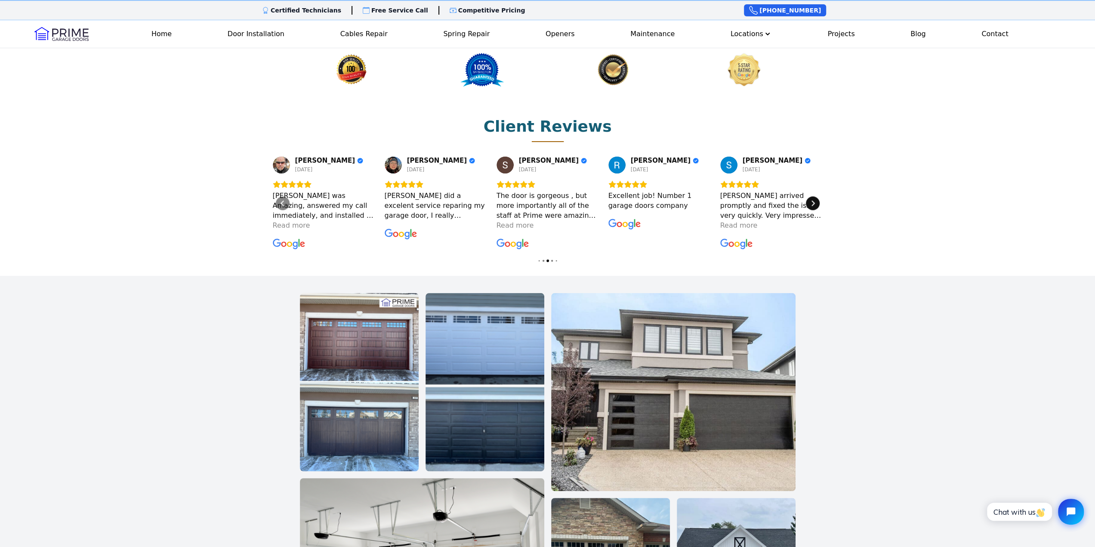
click at [817, 196] on div "Next" at bounding box center [813, 203] width 14 height 14
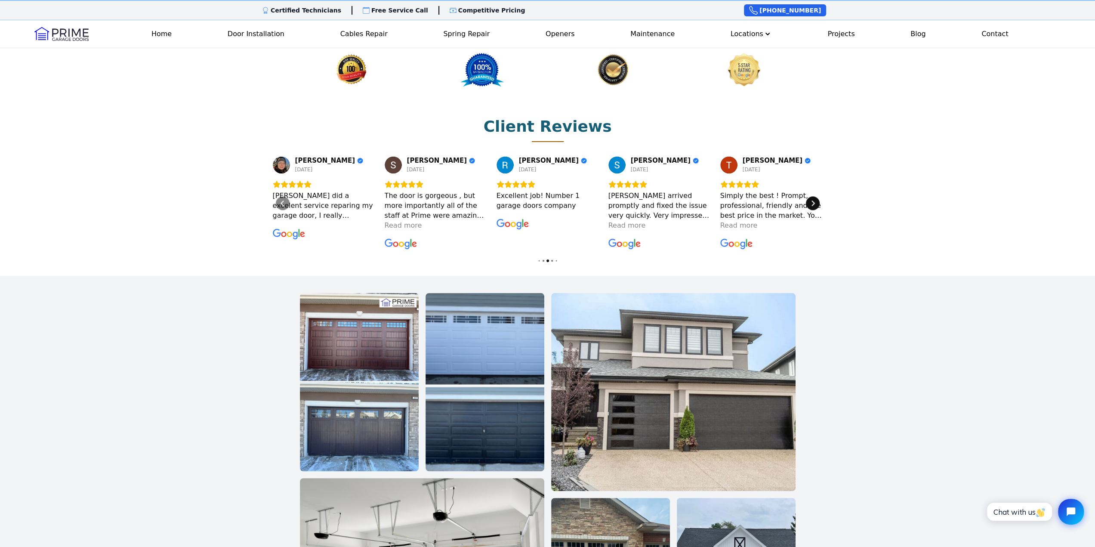
click at [817, 196] on div "Next" at bounding box center [813, 203] width 14 height 14
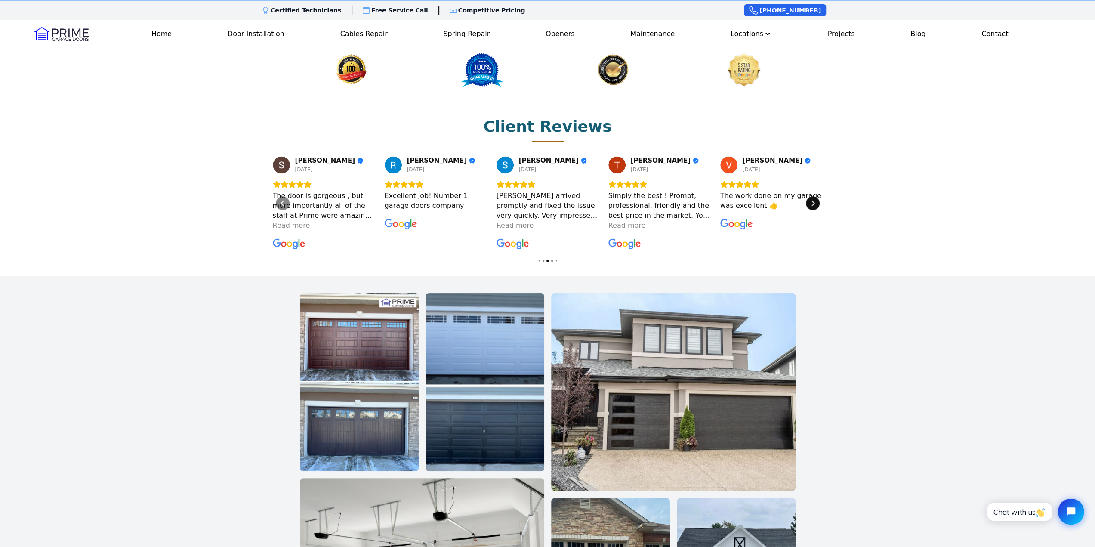
click at [817, 196] on div "Next" at bounding box center [813, 203] width 14 height 14
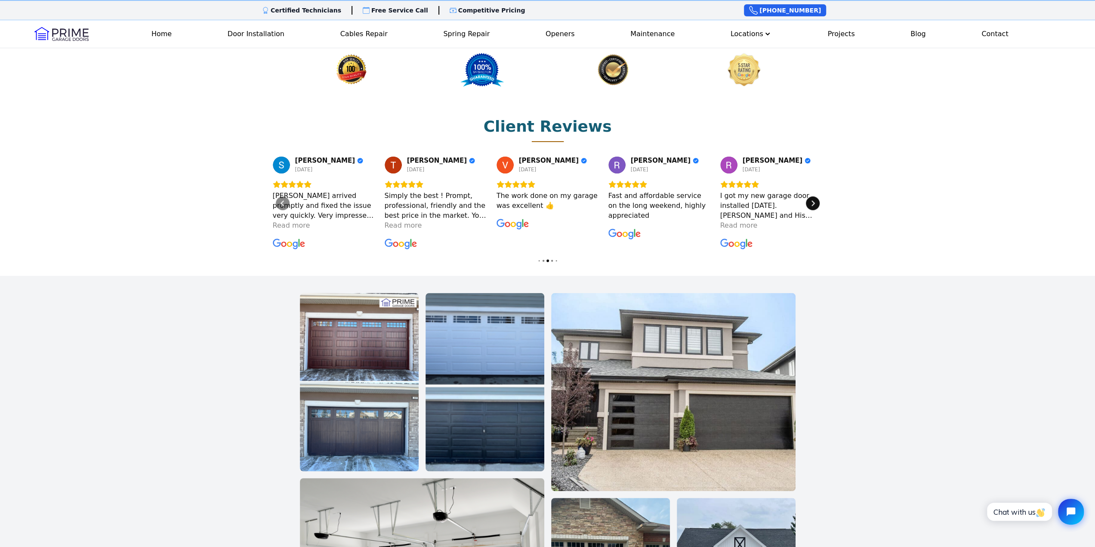
click at [817, 196] on div "Next" at bounding box center [813, 203] width 14 height 14
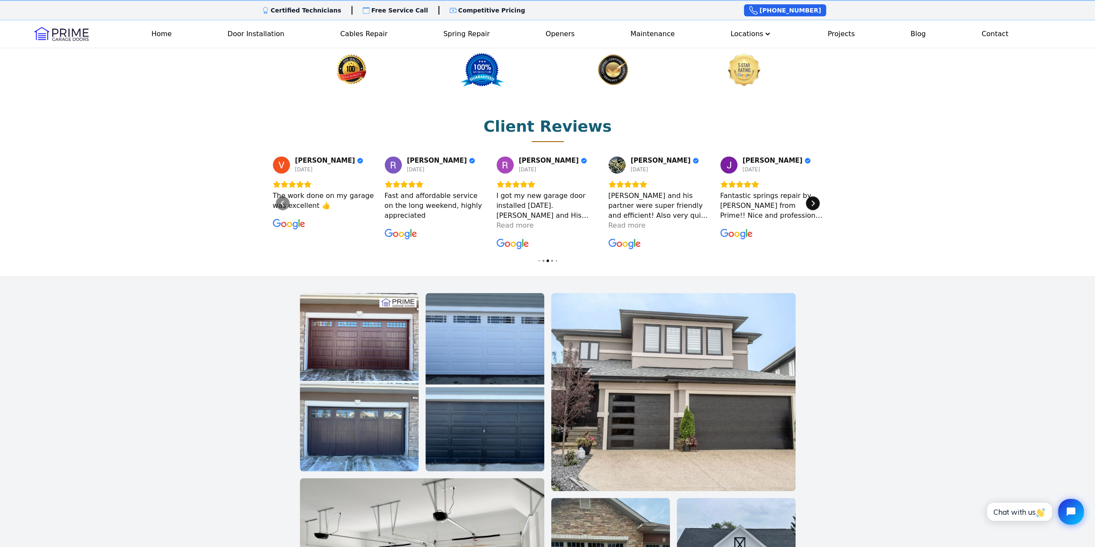
click at [817, 196] on div "Next" at bounding box center [813, 203] width 14 height 14
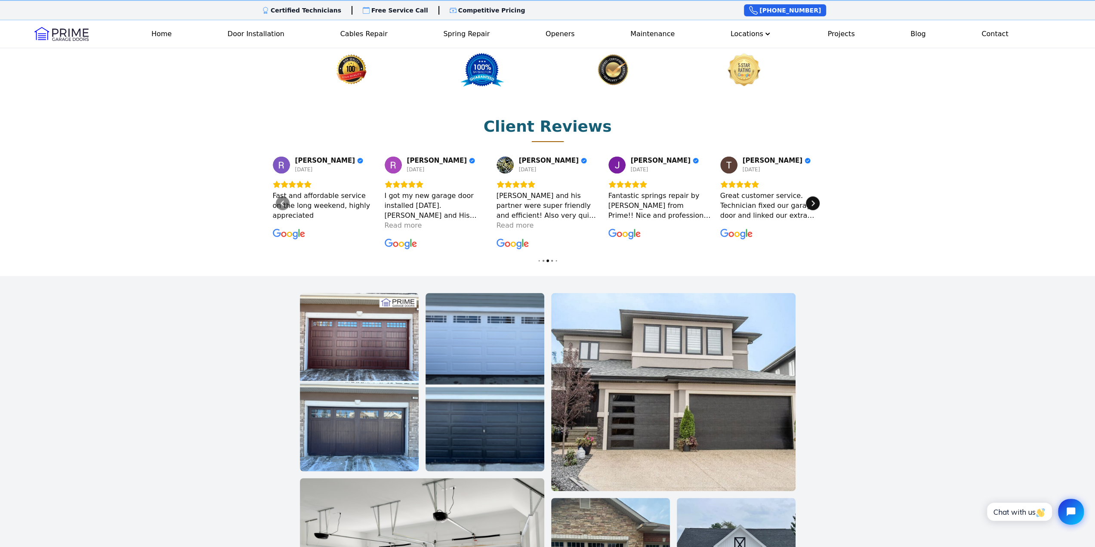
click at [817, 196] on div "Next" at bounding box center [813, 203] width 14 height 14
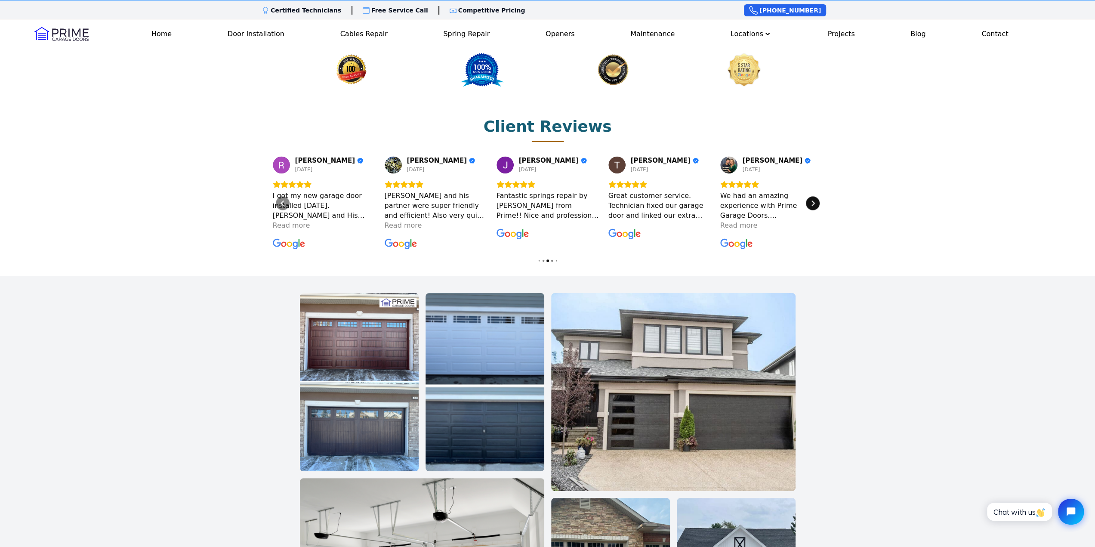
click at [817, 196] on div "Next" at bounding box center [813, 203] width 14 height 14
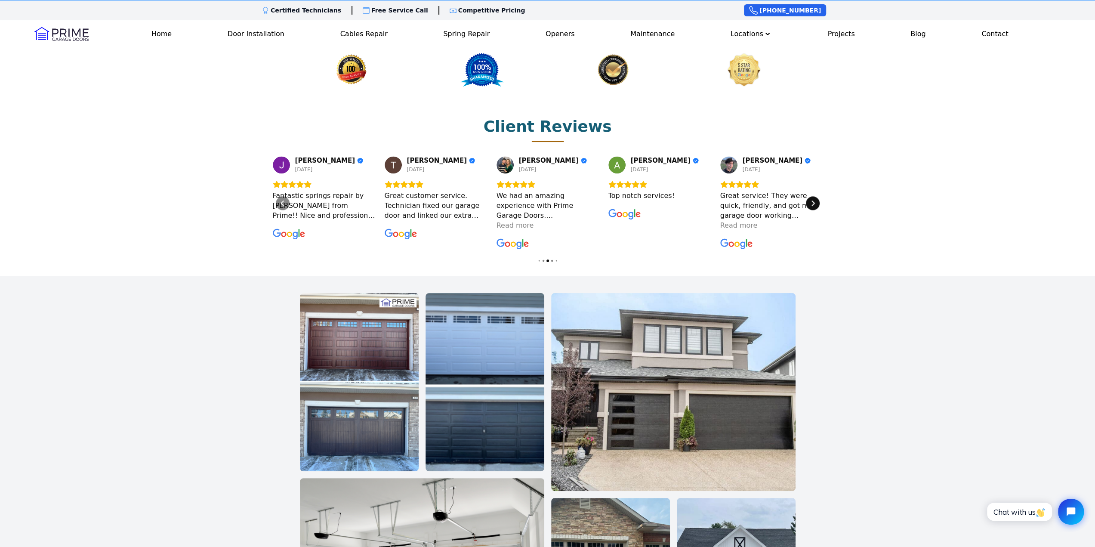
click at [817, 196] on div "Next" at bounding box center [813, 203] width 14 height 14
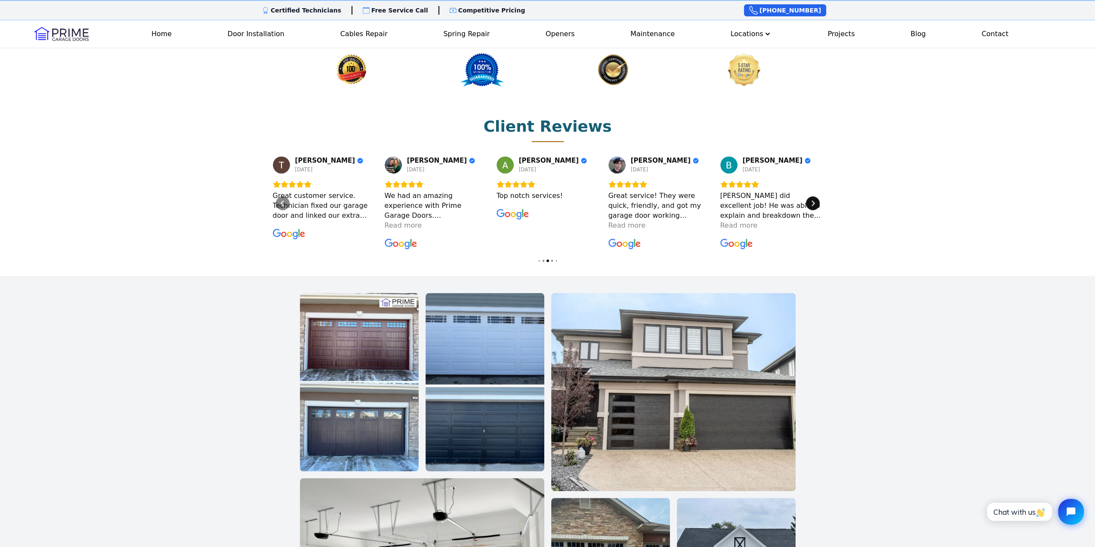
click at [817, 196] on div "Next" at bounding box center [813, 203] width 14 height 14
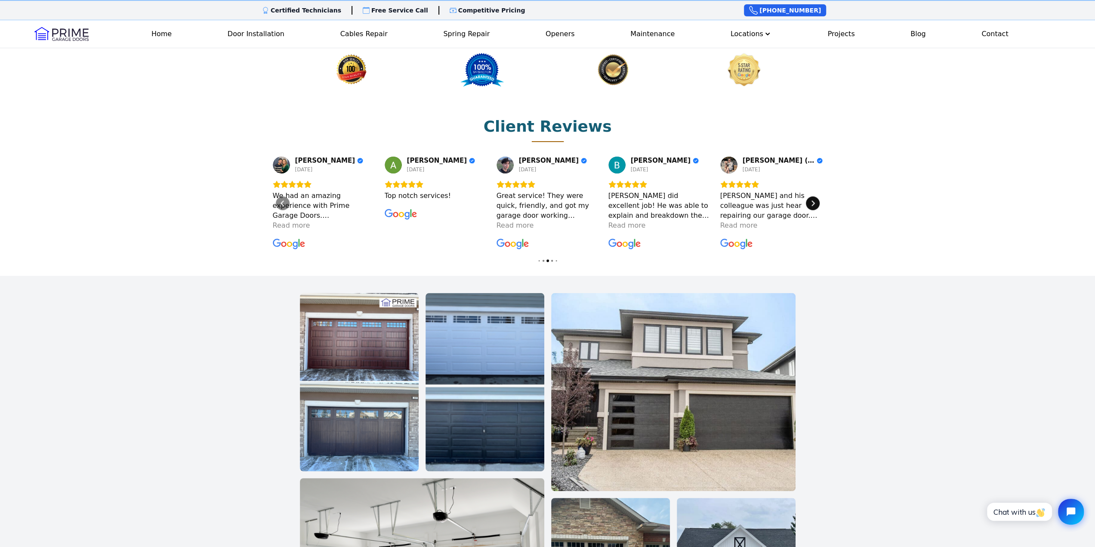
click at [817, 196] on div "Next" at bounding box center [813, 203] width 14 height 14
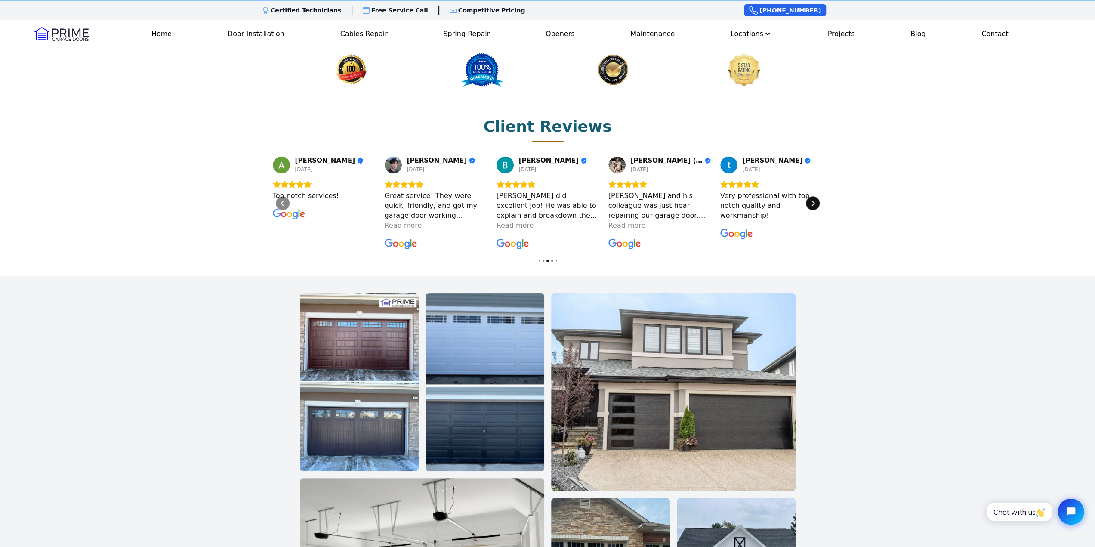
click at [817, 196] on div "Next" at bounding box center [813, 203] width 14 height 14
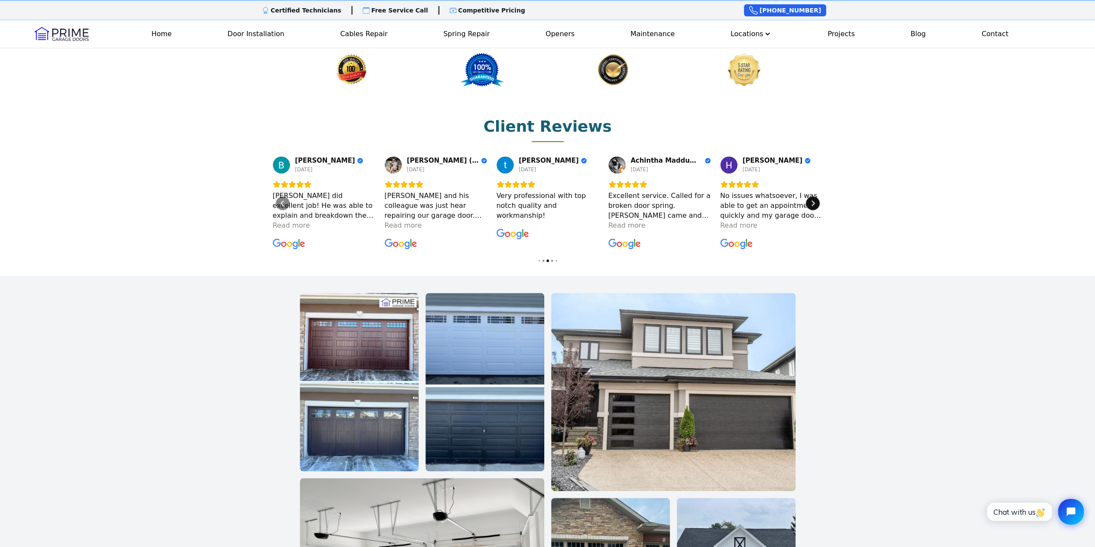
click at [817, 196] on div "Next" at bounding box center [813, 203] width 14 height 14
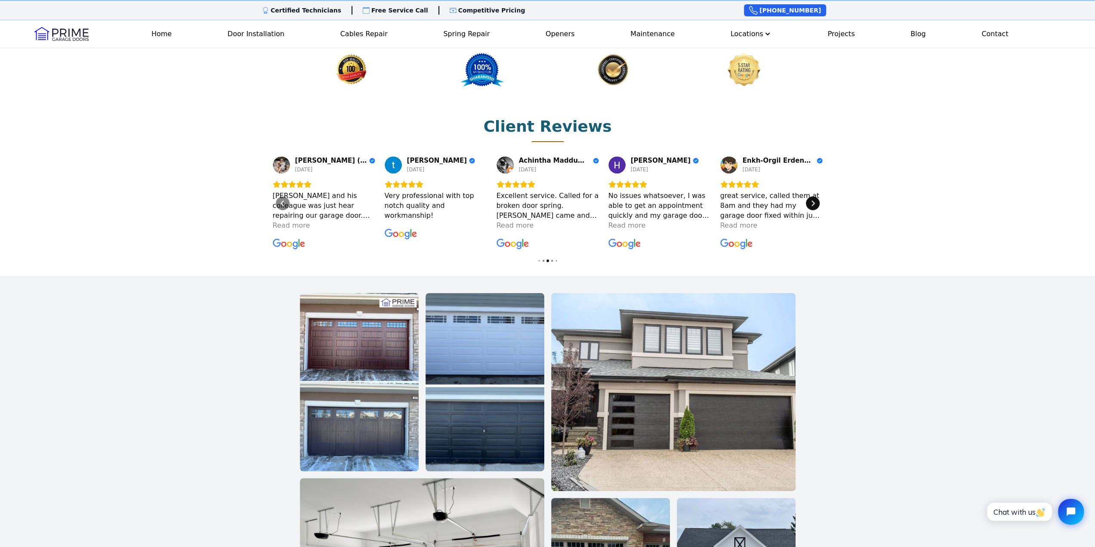
click at [817, 196] on div "Next" at bounding box center [813, 203] width 14 height 14
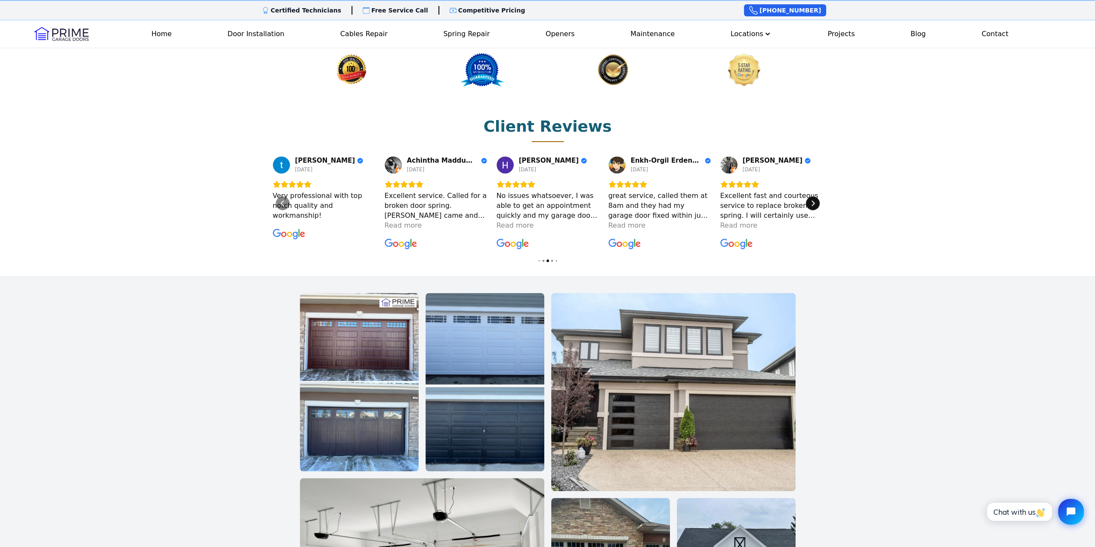
click at [816, 196] on div "Next" at bounding box center [813, 203] width 14 height 14
click at [814, 200] on icon "Next" at bounding box center [813, 203] width 7 height 7
click at [813, 200] on icon "Next" at bounding box center [813, 203] width 7 height 7
click at [813, 201] on icon "Next" at bounding box center [813, 204] width 3 height 6
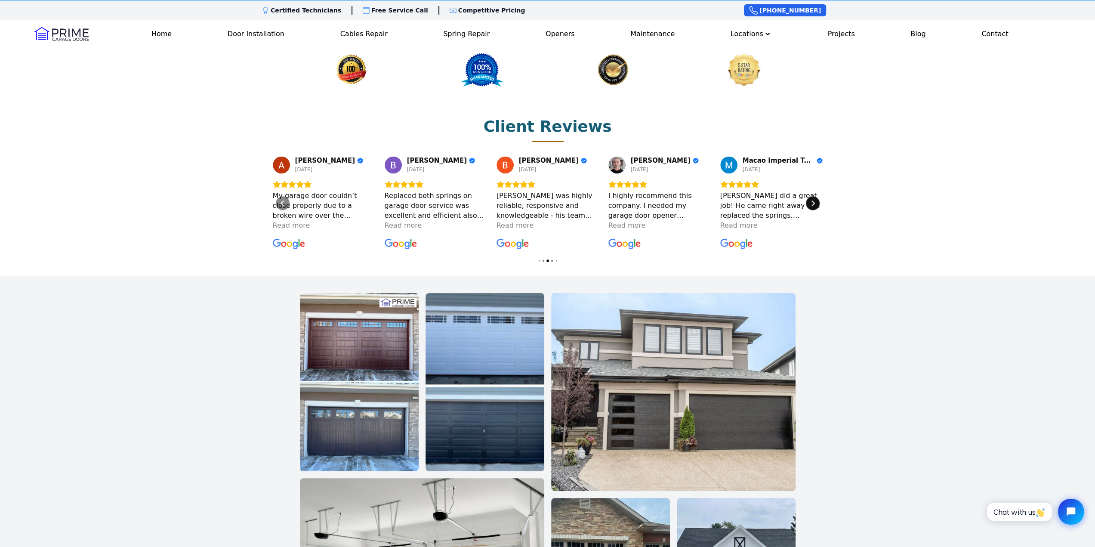
click at [812, 200] on icon "Next" at bounding box center [813, 203] width 7 height 7
click at [811, 200] on icon "Next" at bounding box center [813, 203] width 7 height 7
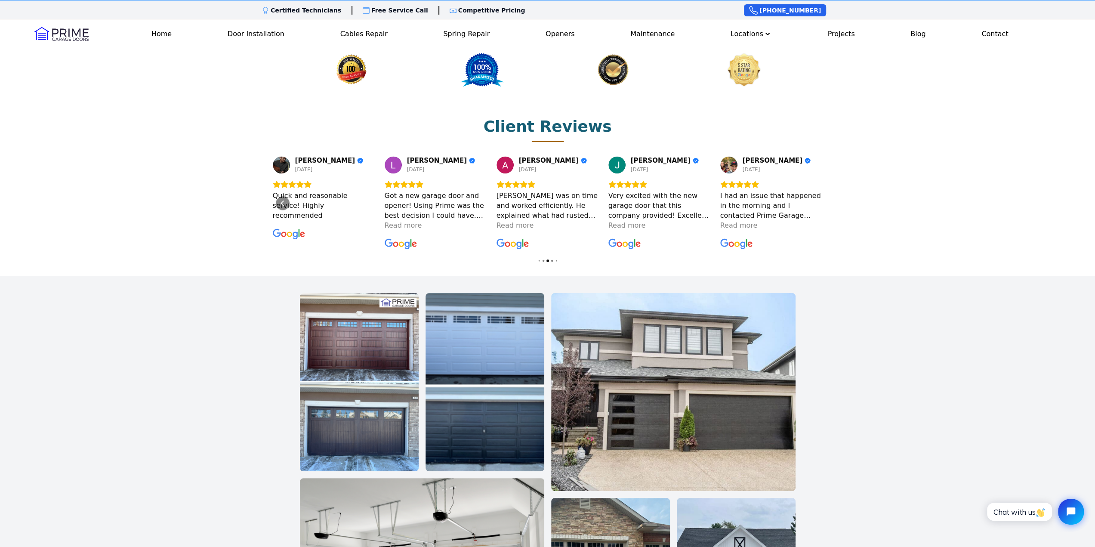
click at [811, 196] on div "Next" at bounding box center [813, 203] width 14 height 14
click at [279, 200] on icon "Previous" at bounding box center [282, 203] width 7 height 7
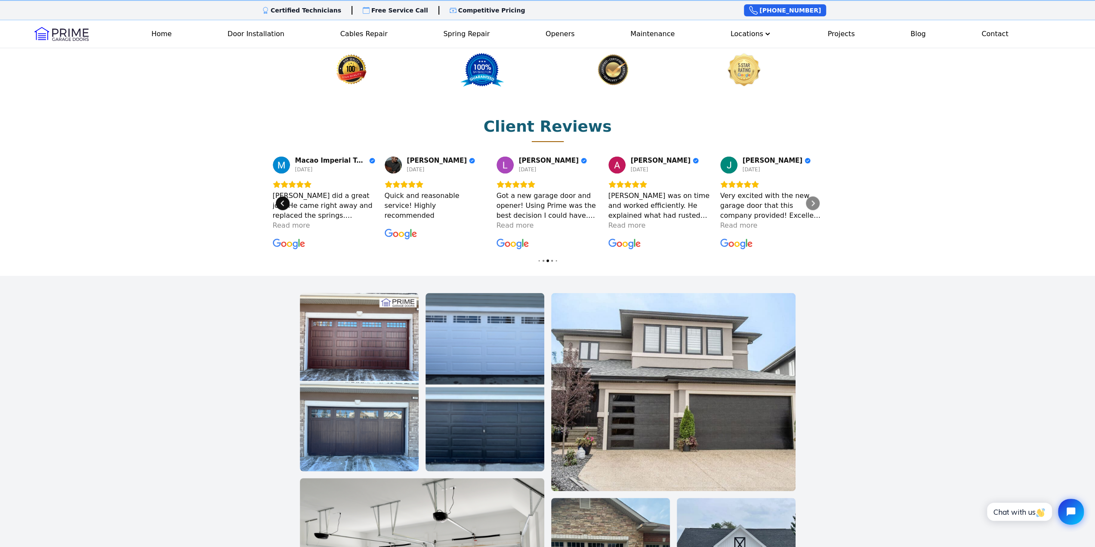
click at [279, 200] on icon "Previous" at bounding box center [282, 203] width 7 height 7
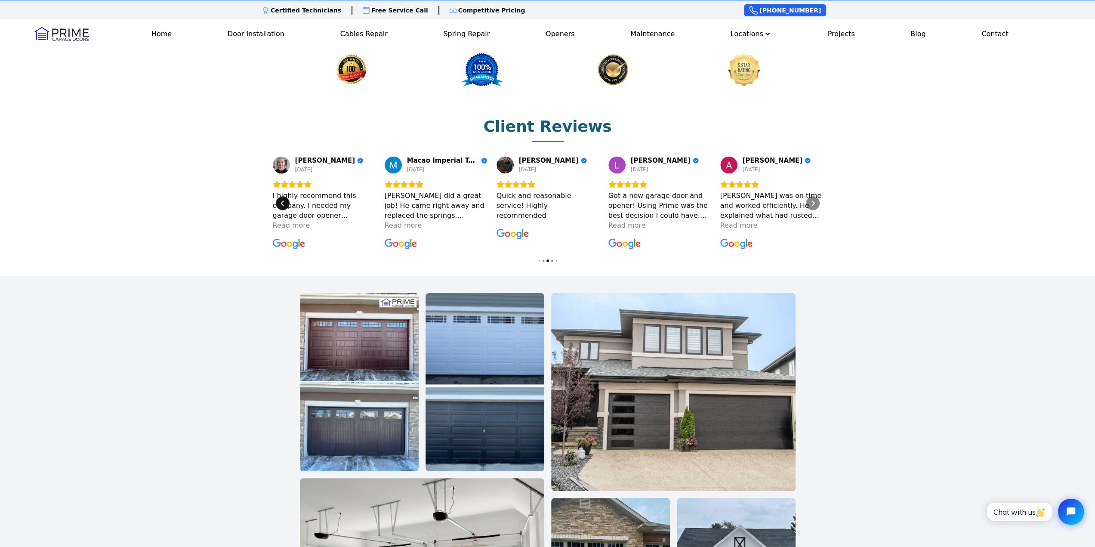
click at [279, 200] on icon "Previous" at bounding box center [282, 203] width 7 height 7
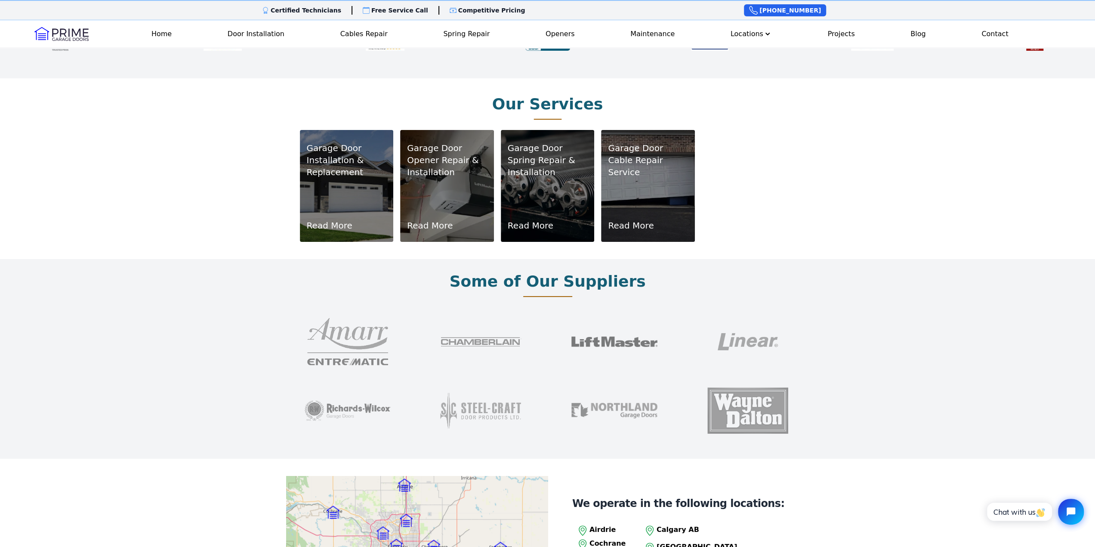
scroll to position [473, 0]
